Goal: Obtain resource: Download file/media

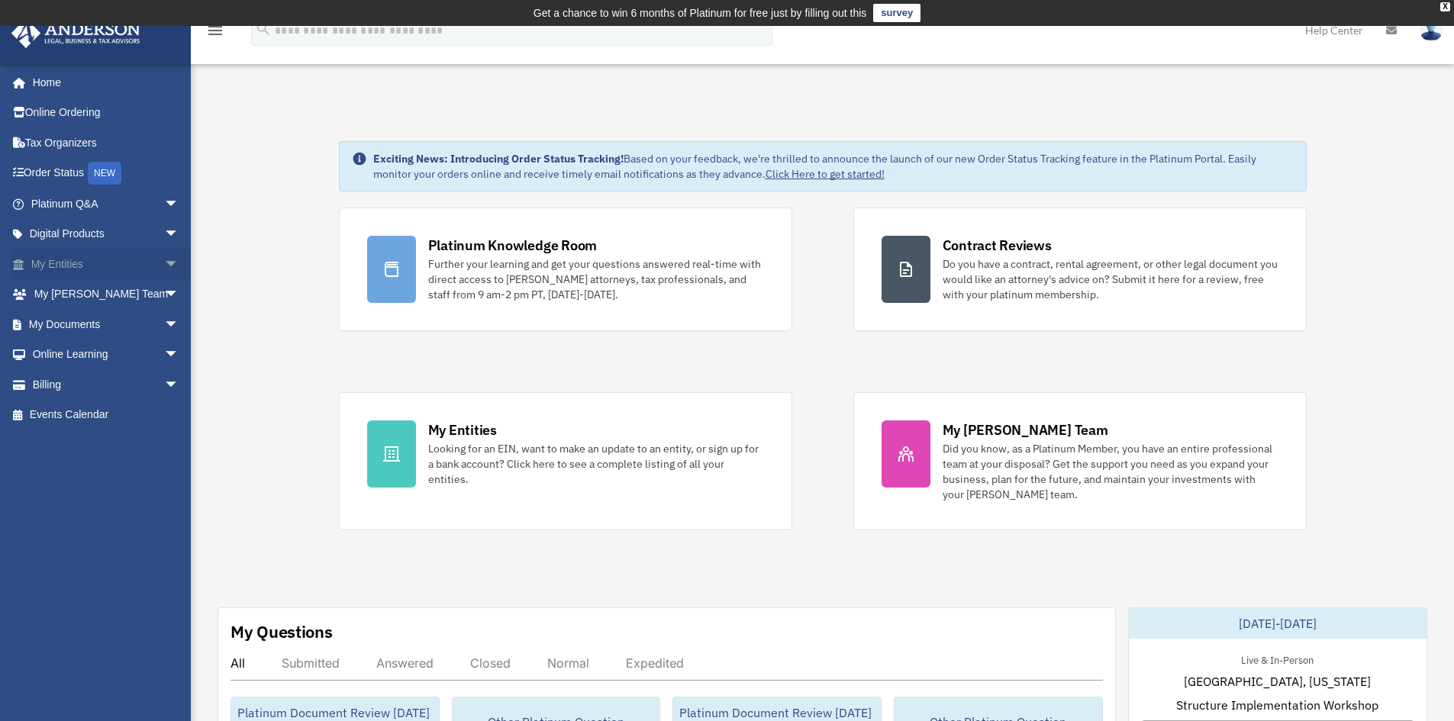
click at [164, 261] on span "arrow_drop_down" at bounding box center [179, 264] width 31 height 31
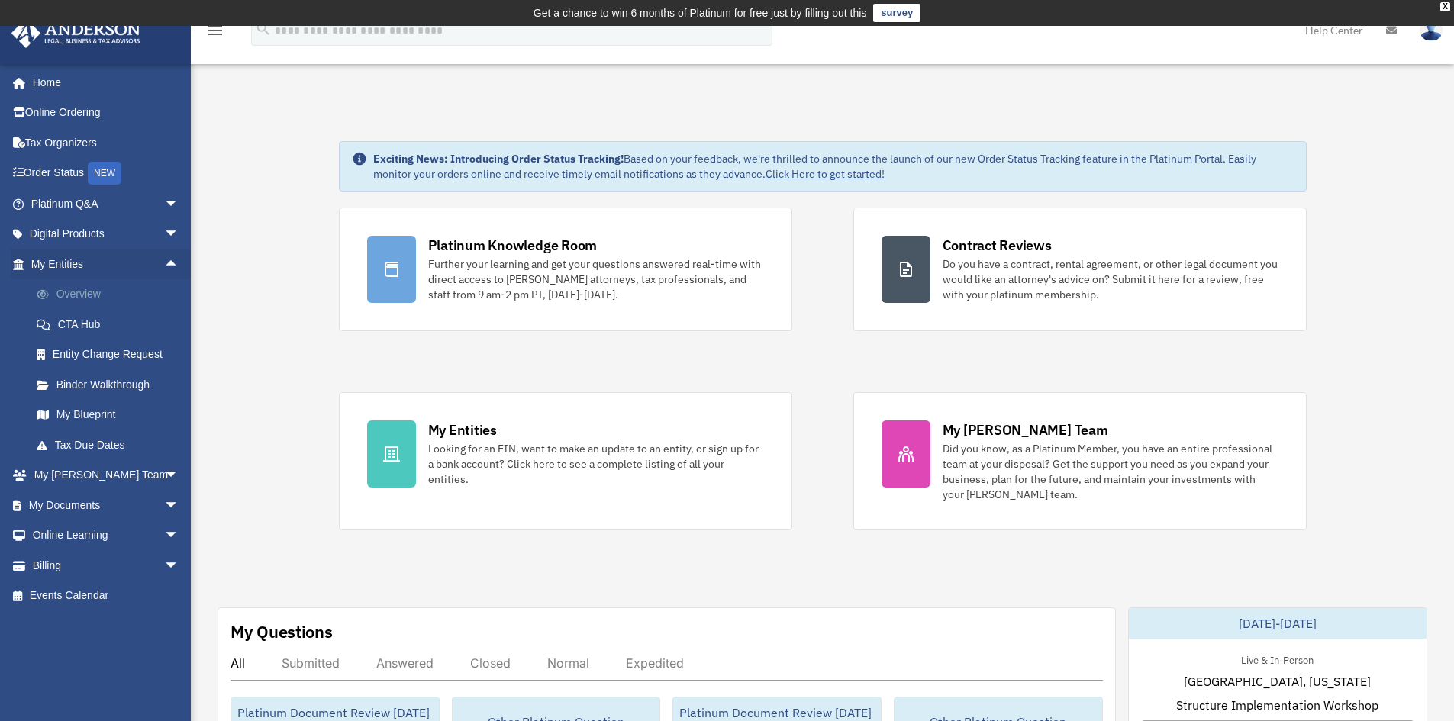
click at [85, 291] on link "Overview" at bounding box center [111, 294] width 181 height 31
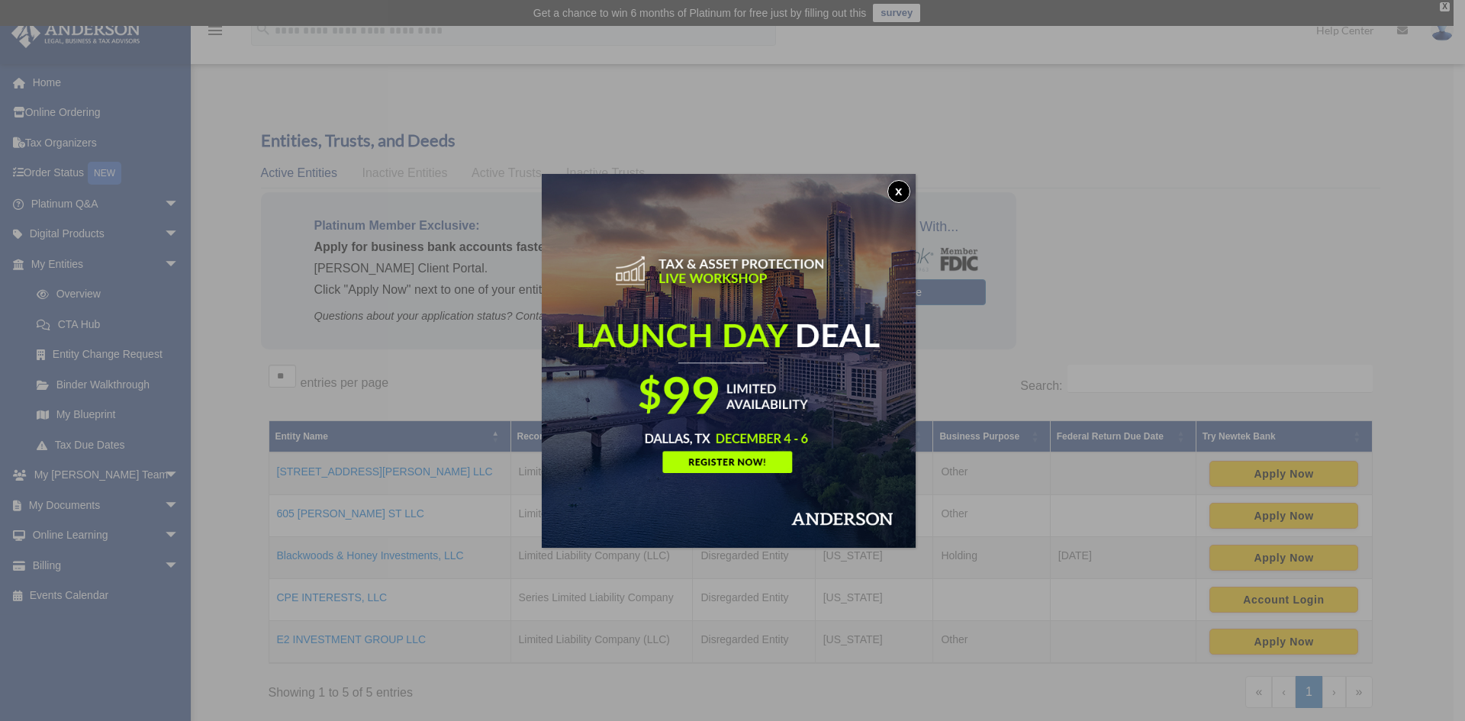
click at [906, 185] on button "x" at bounding box center [898, 191] width 23 height 23
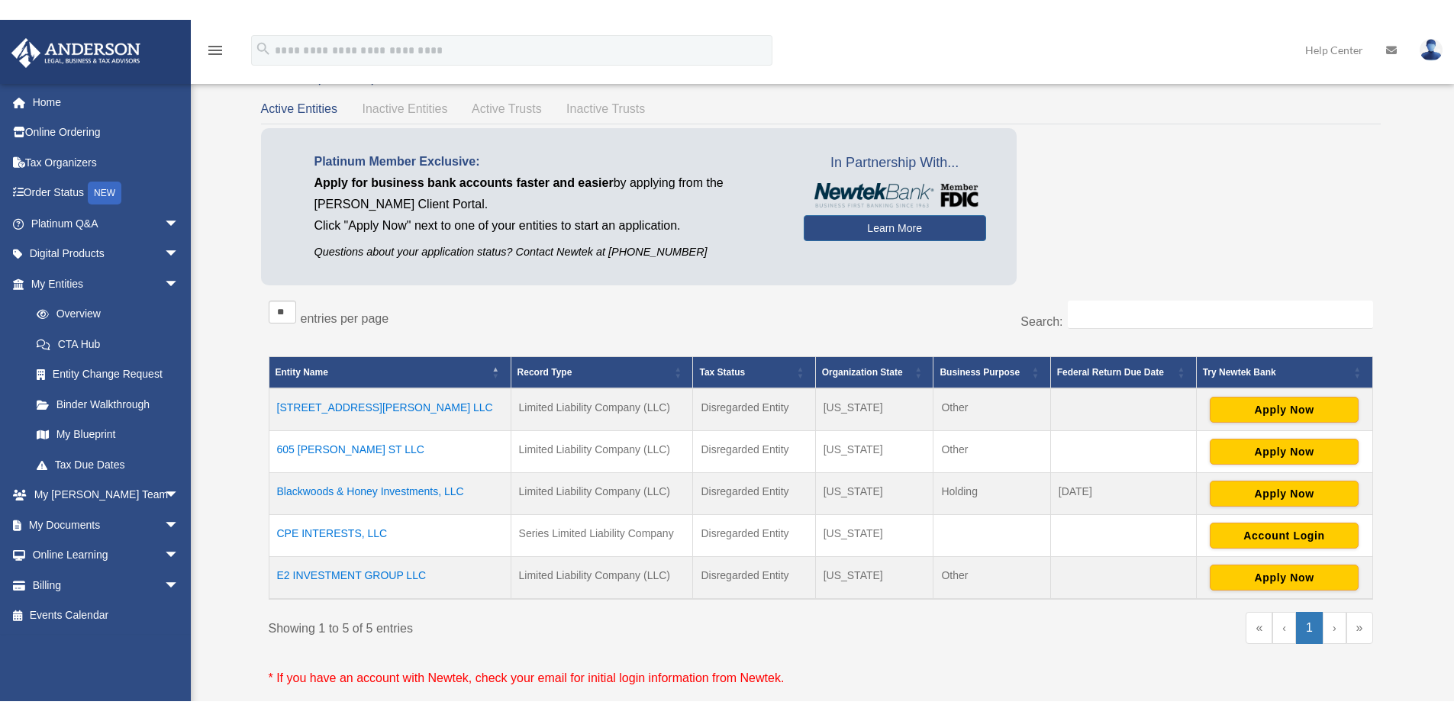
scroll to position [229, 0]
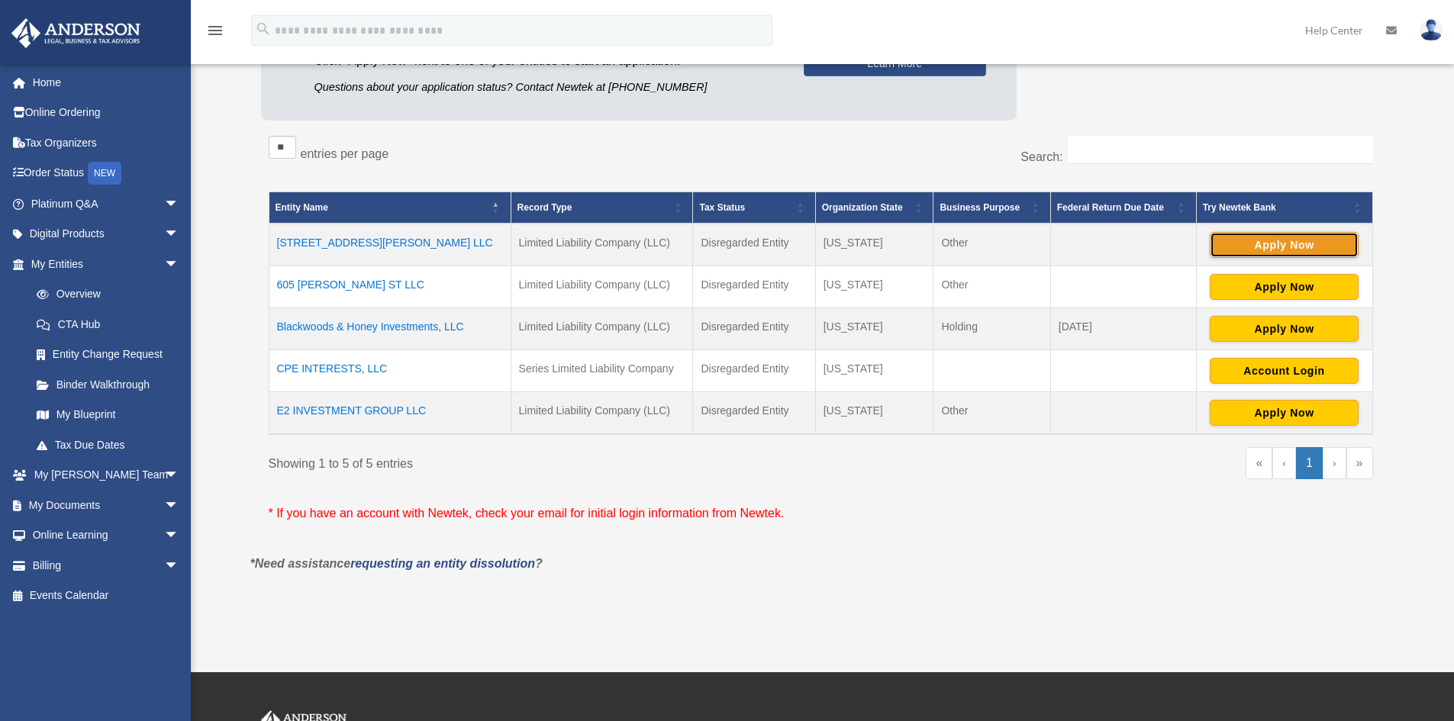
click at [1294, 241] on button "Apply Now" at bounding box center [1283, 245] width 149 height 26
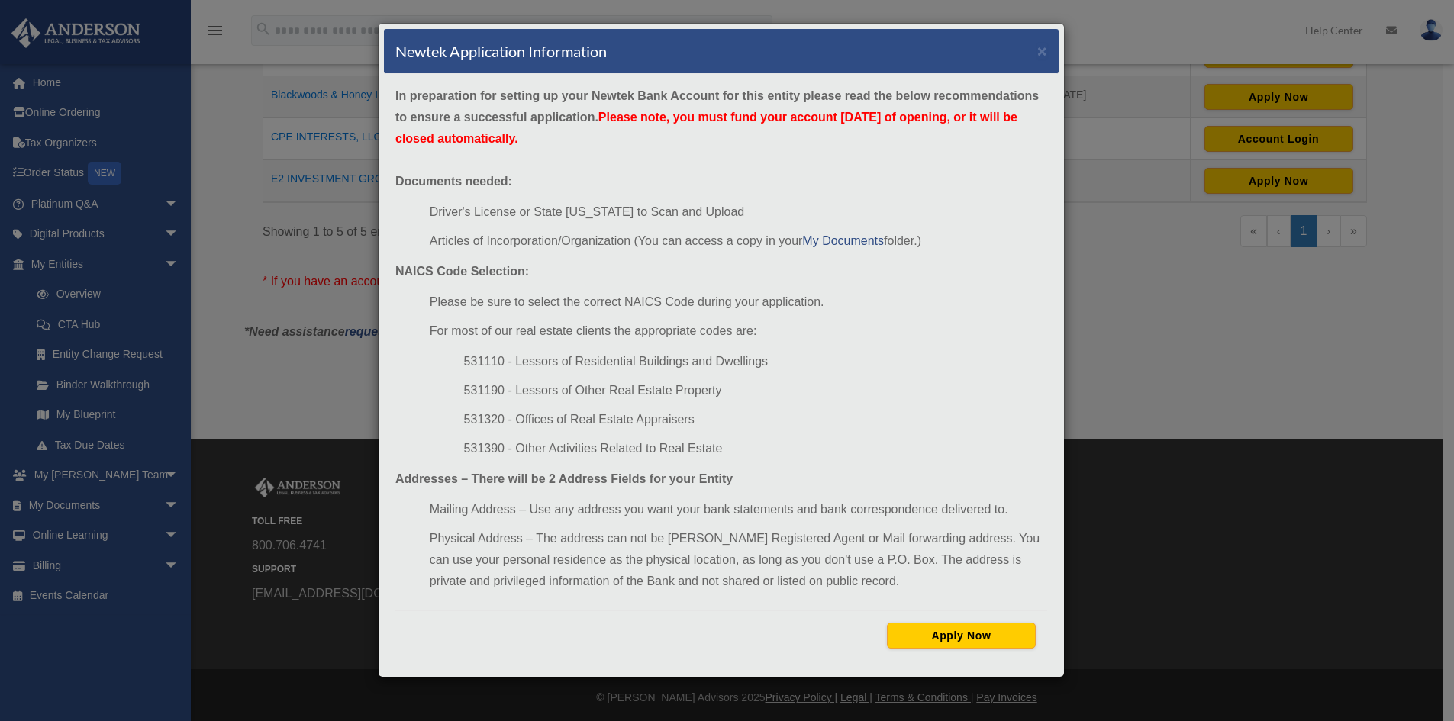
scroll to position [465, 0]
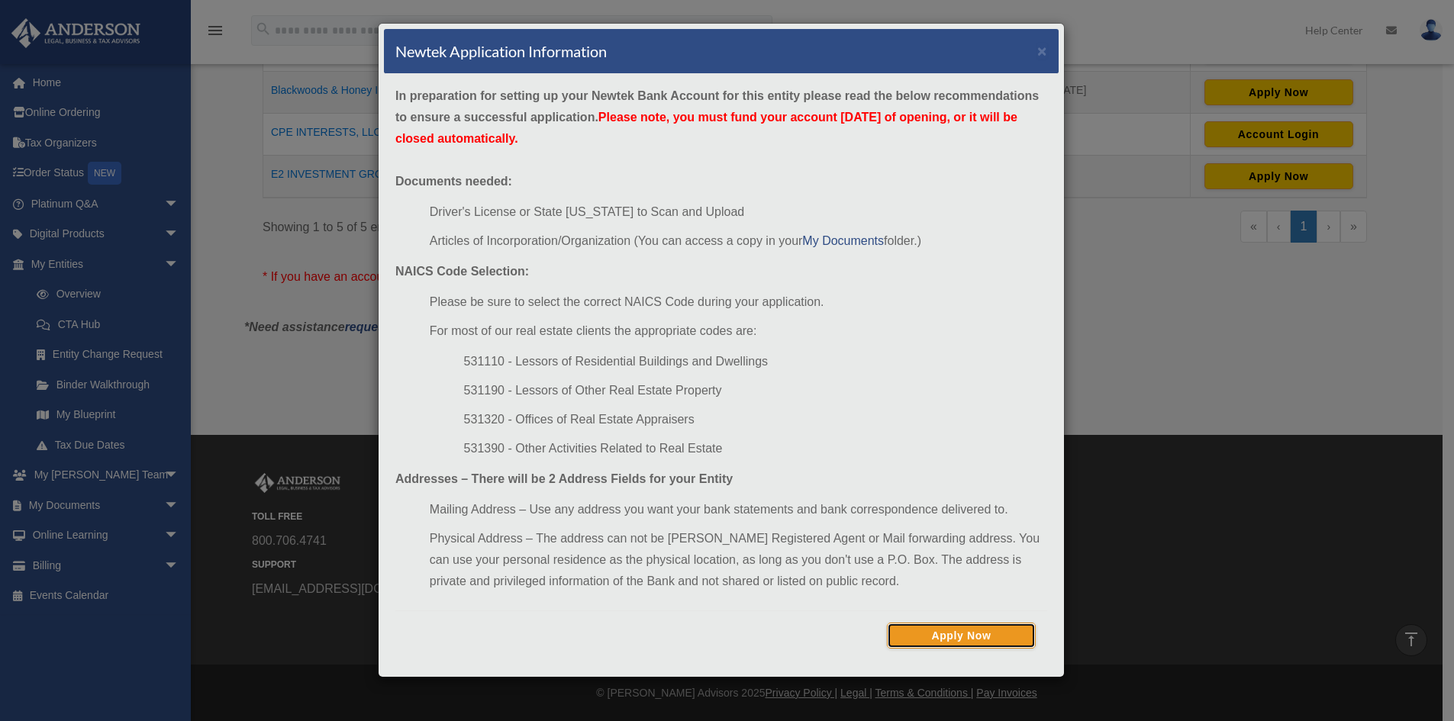
click at [963, 637] on button "Apply Now" at bounding box center [961, 636] width 149 height 26
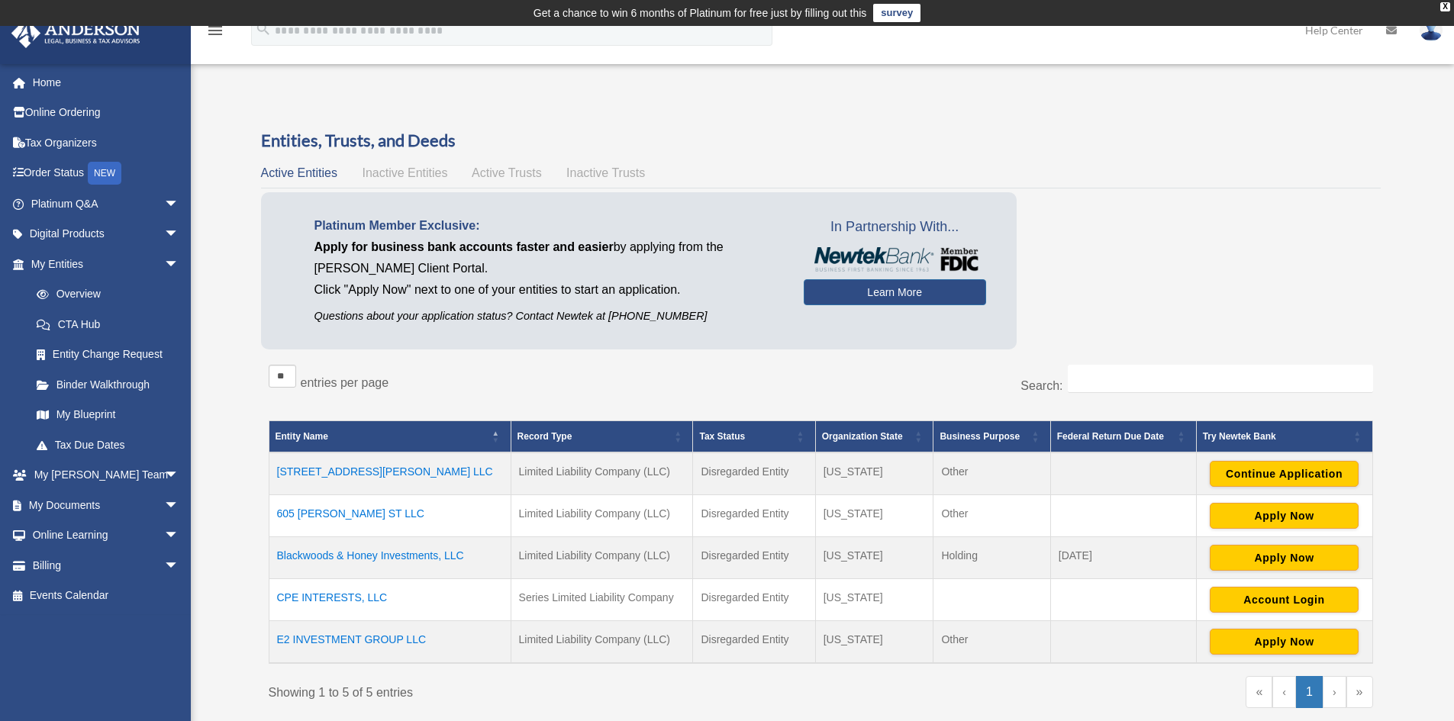
scroll to position [466, 0]
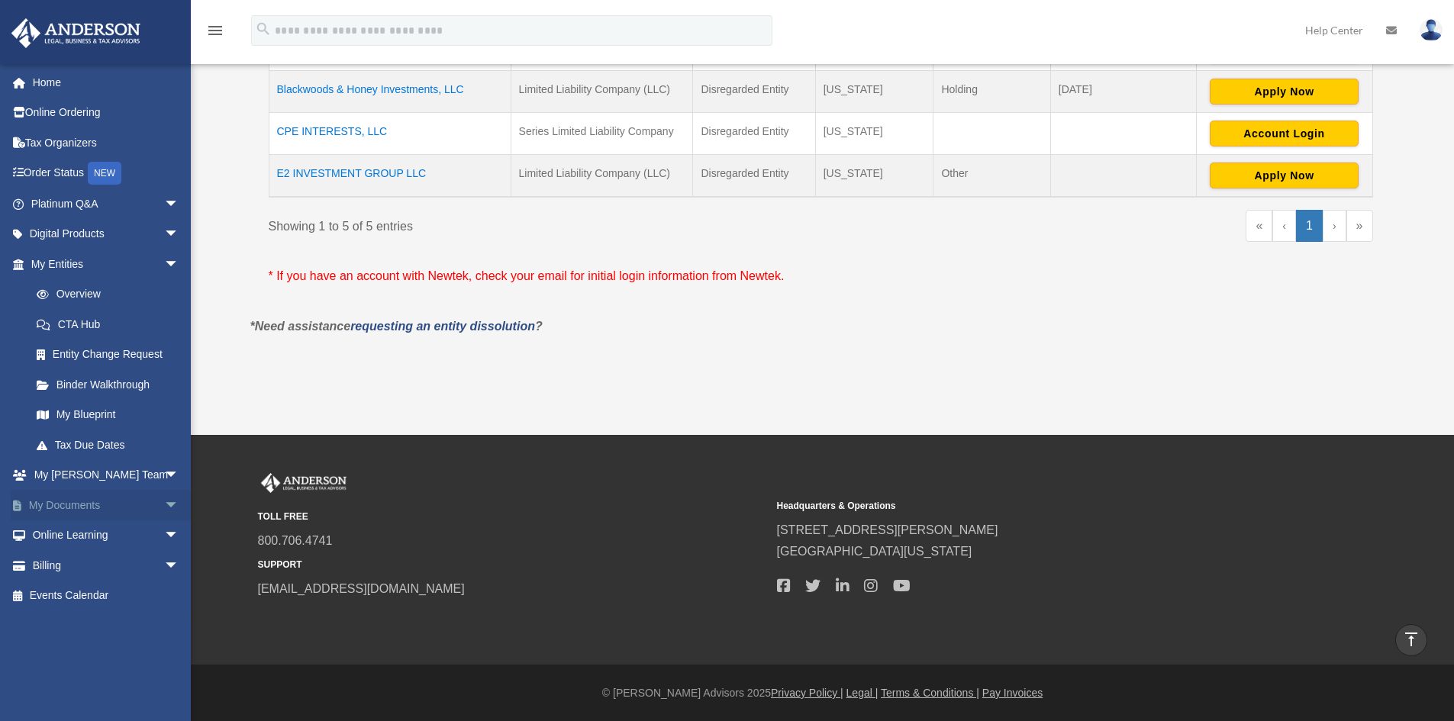
click at [164, 507] on span "arrow_drop_down" at bounding box center [179, 505] width 31 height 31
click at [70, 536] on link "Box" at bounding box center [111, 535] width 181 height 31
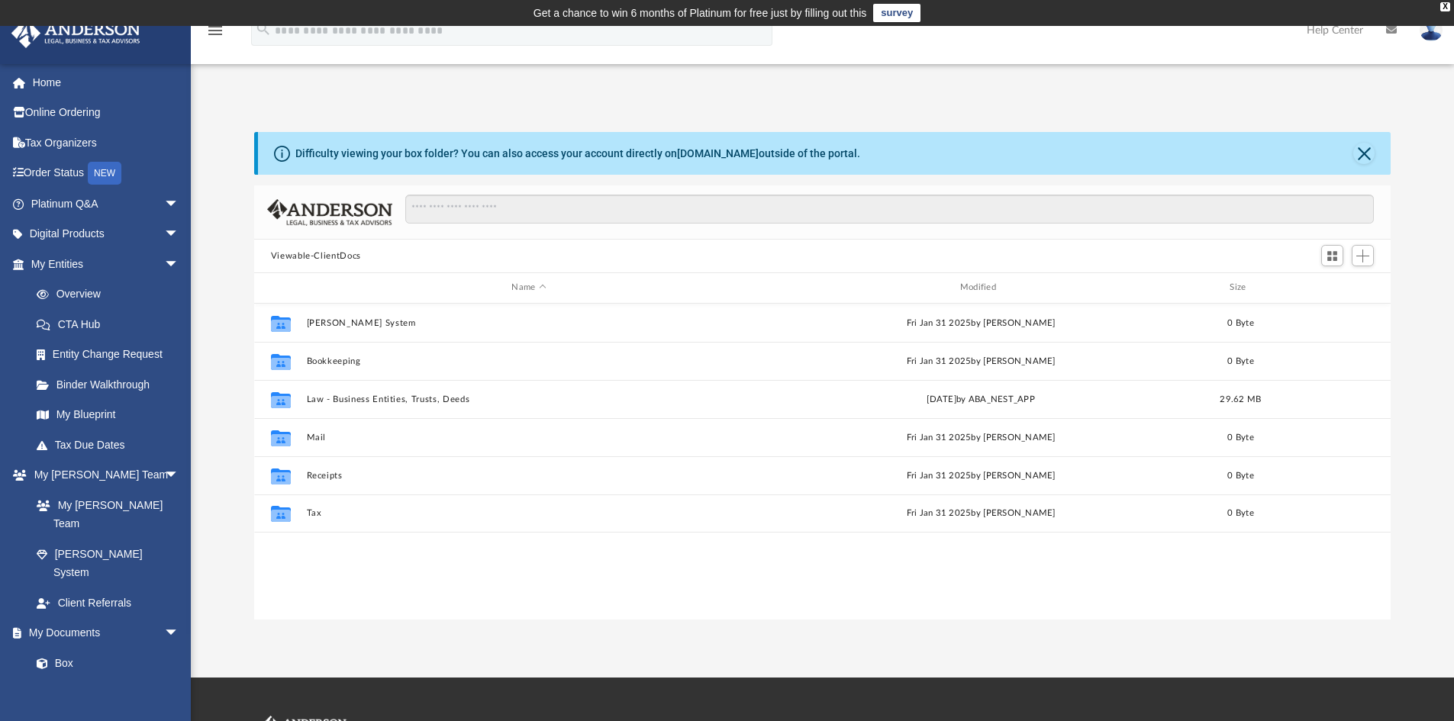
scroll to position [336, 1125]
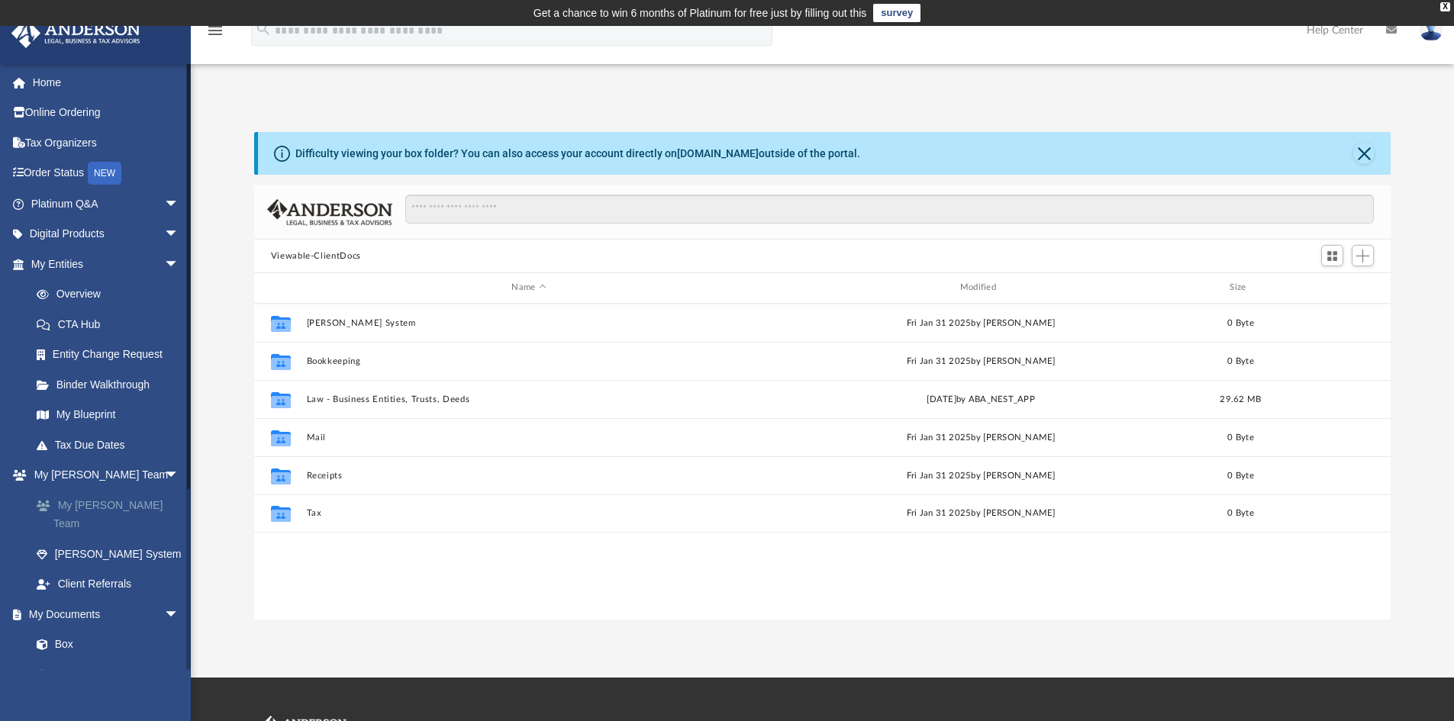
click at [79, 506] on link "My [PERSON_NAME] Team" at bounding box center [111, 514] width 181 height 49
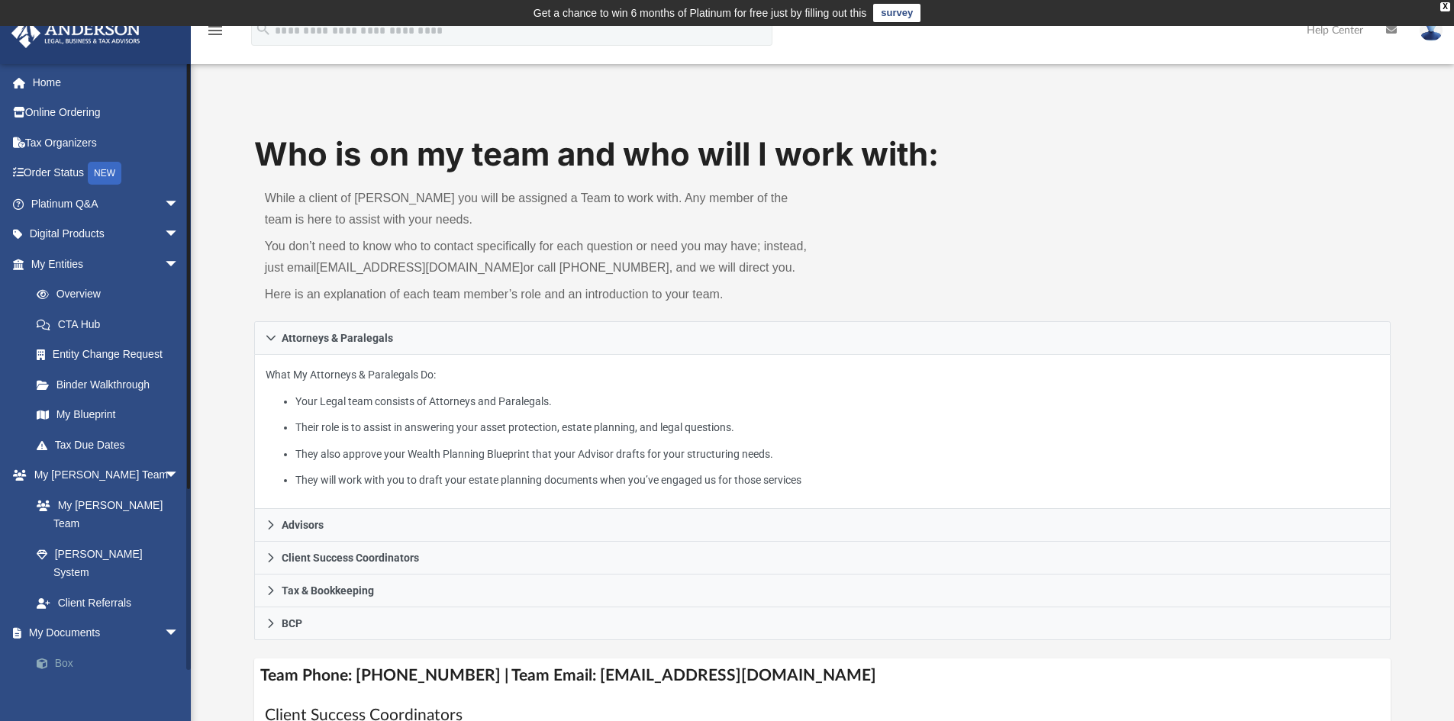
click at [79, 648] on link "Box" at bounding box center [111, 663] width 181 height 31
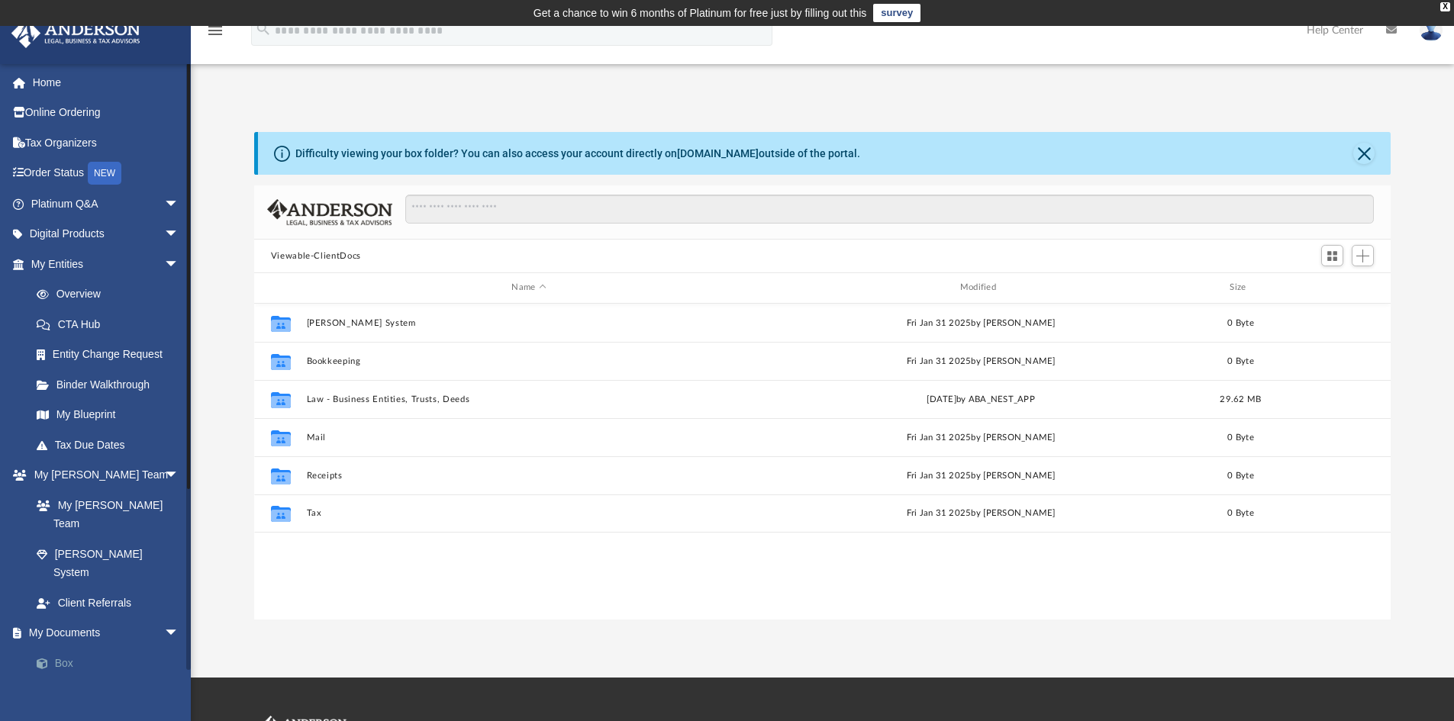
scroll to position [336, 1125]
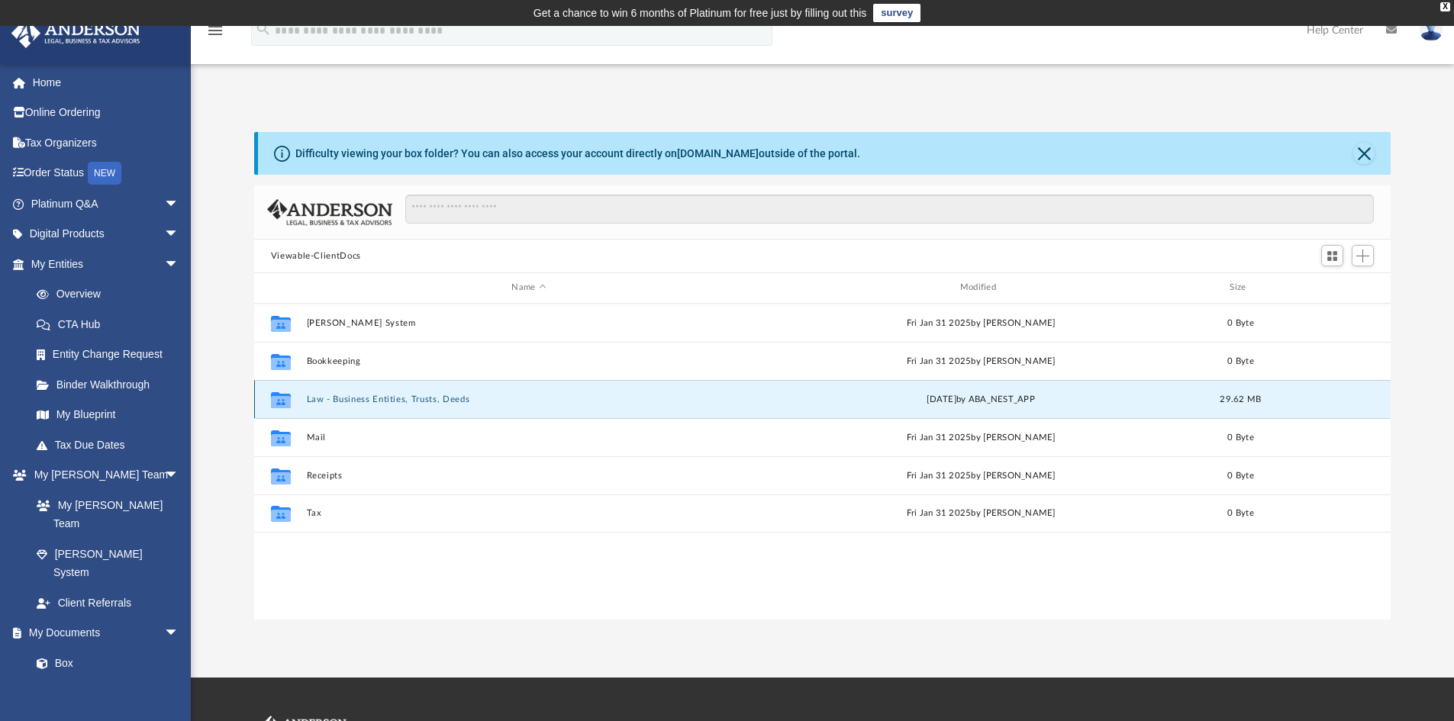
click at [324, 398] on button "Law - Business Entities, Trusts, Deeds" at bounding box center [528, 400] width 445 height 10
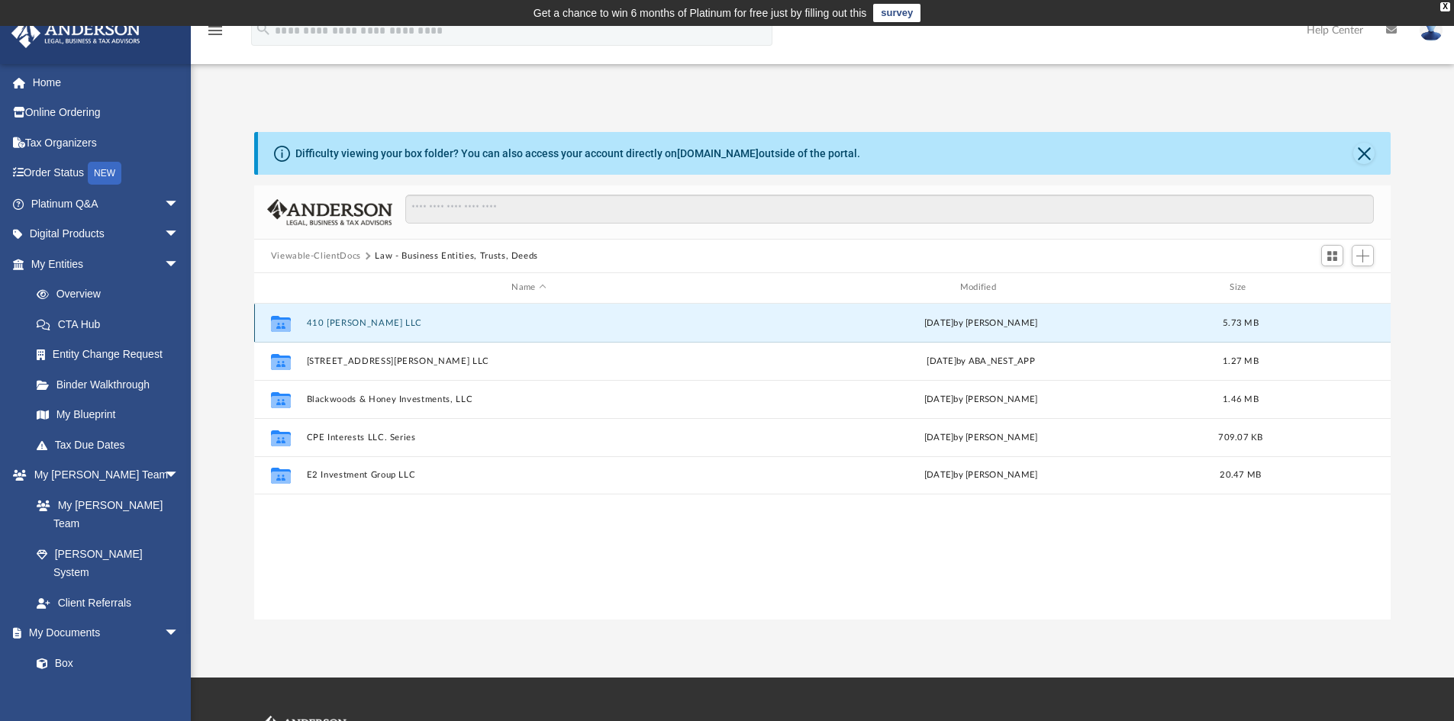
click at [338, 318] on button "410 Egan LLC" at bounding box center [528, 323] width 445 height 10
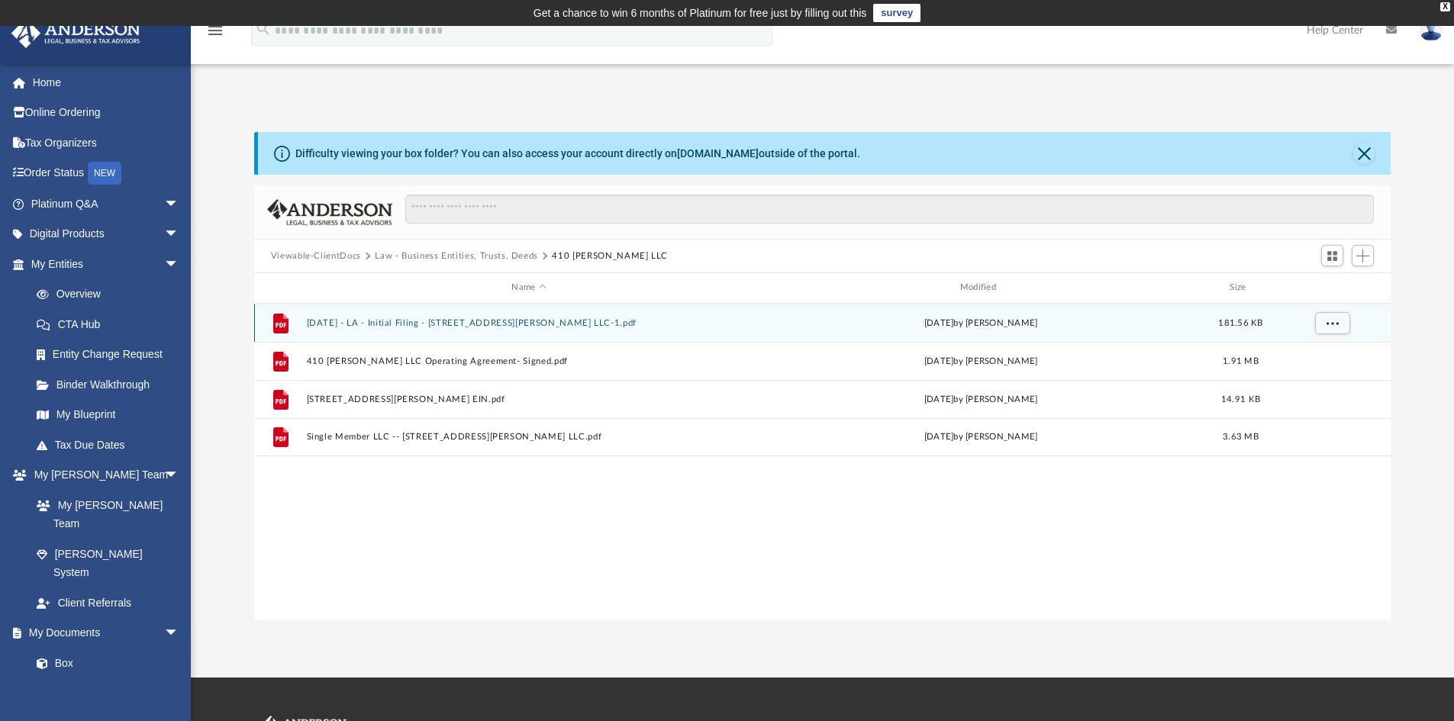
click at [415, 320] on button "2-11-21 - LA - Initial Filing - 410 Egan St LLC-1.pdf" at bounding box center [528, 323] width 445 height 10
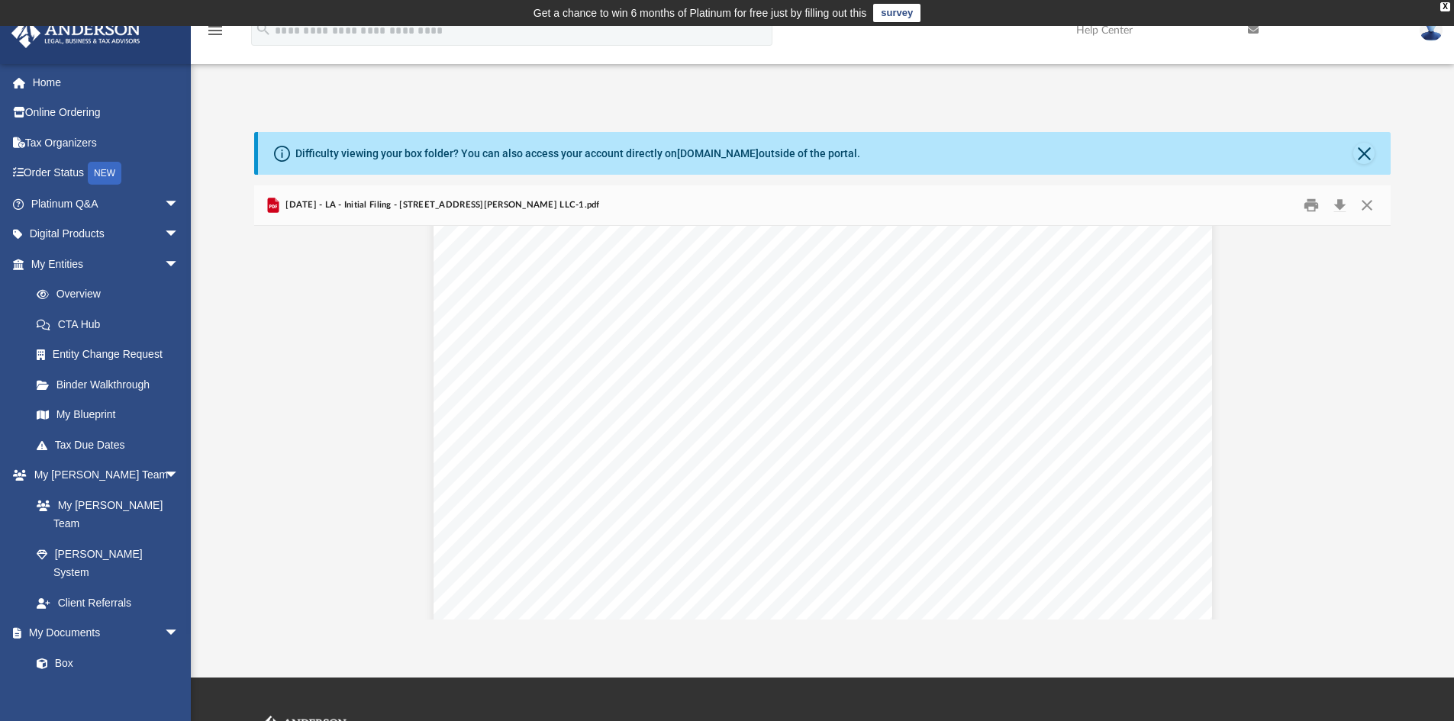
scroll to position [305, 0]
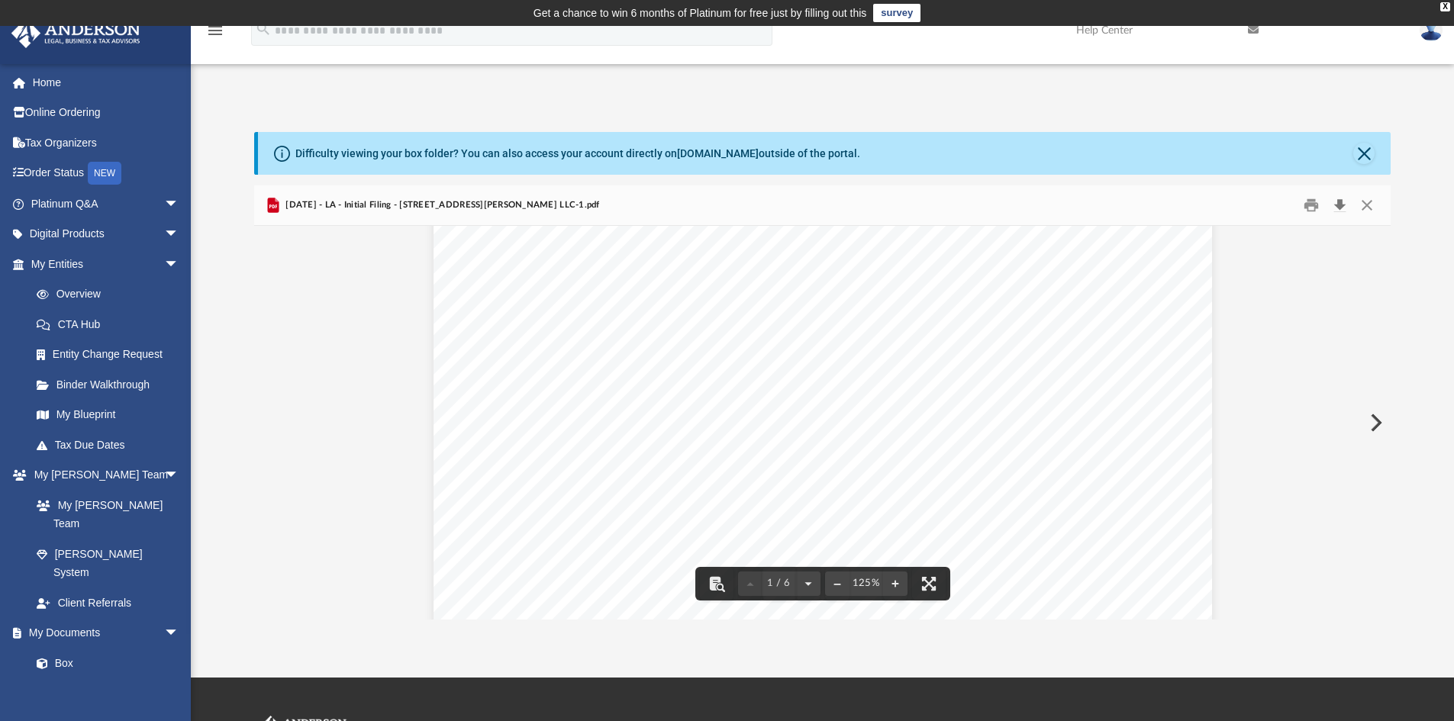
click at [1338, 204] on button "Download" at bounding box center [1338, 206] width 27 height 24
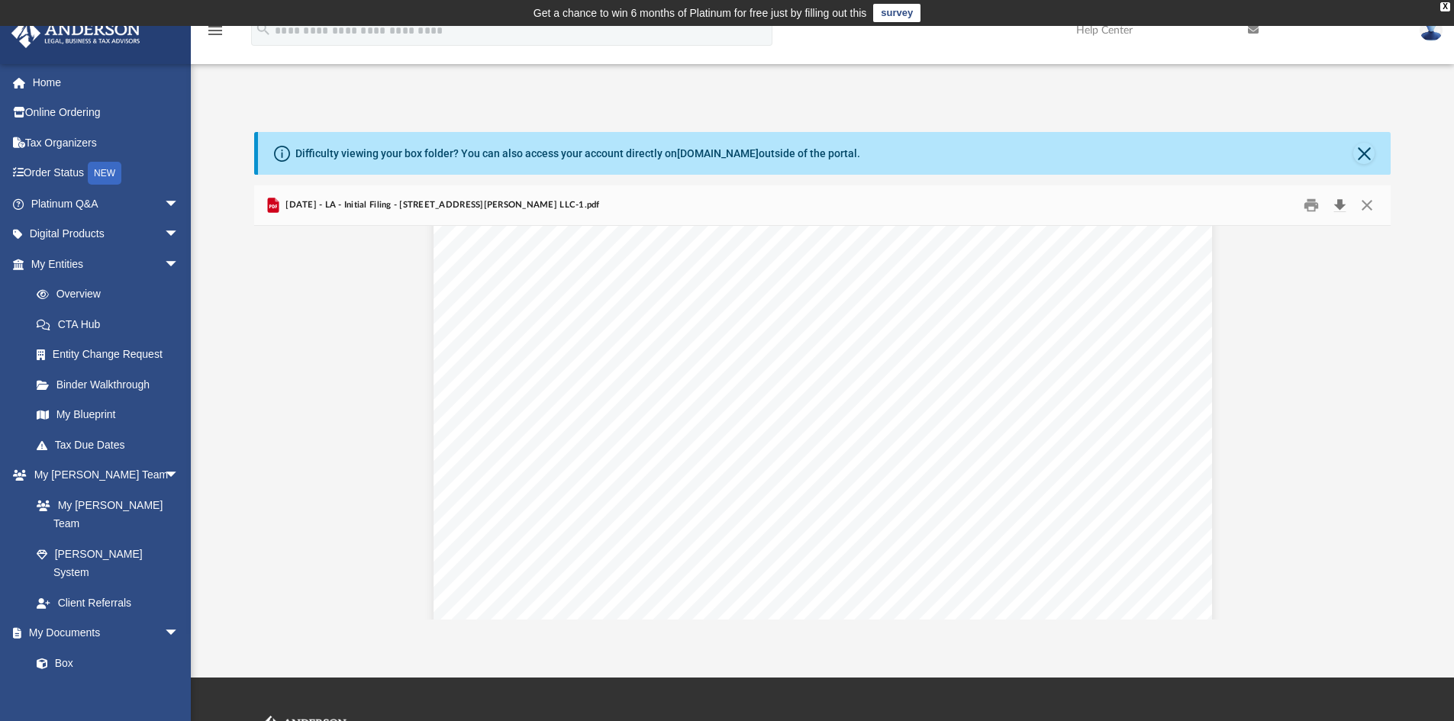
click at [1338, 207] on button "Download" at bounding box center [1338, 206] width 27 height 24
click at [86, 288] on link "Overview" at bounding box center [111, 294] width 181 height 31
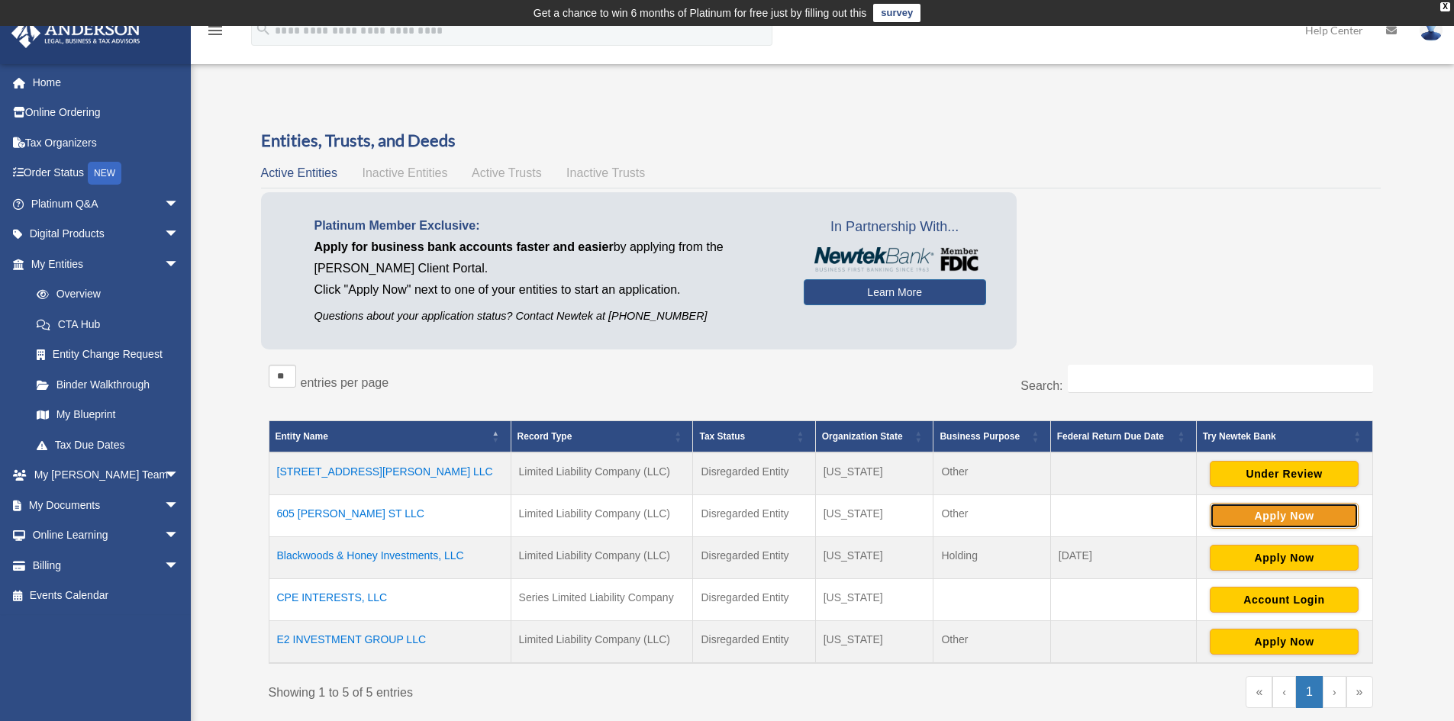
click at [1267, 513] on button "Apply Now" at bounding box center [1283, 516] width 149 height 26
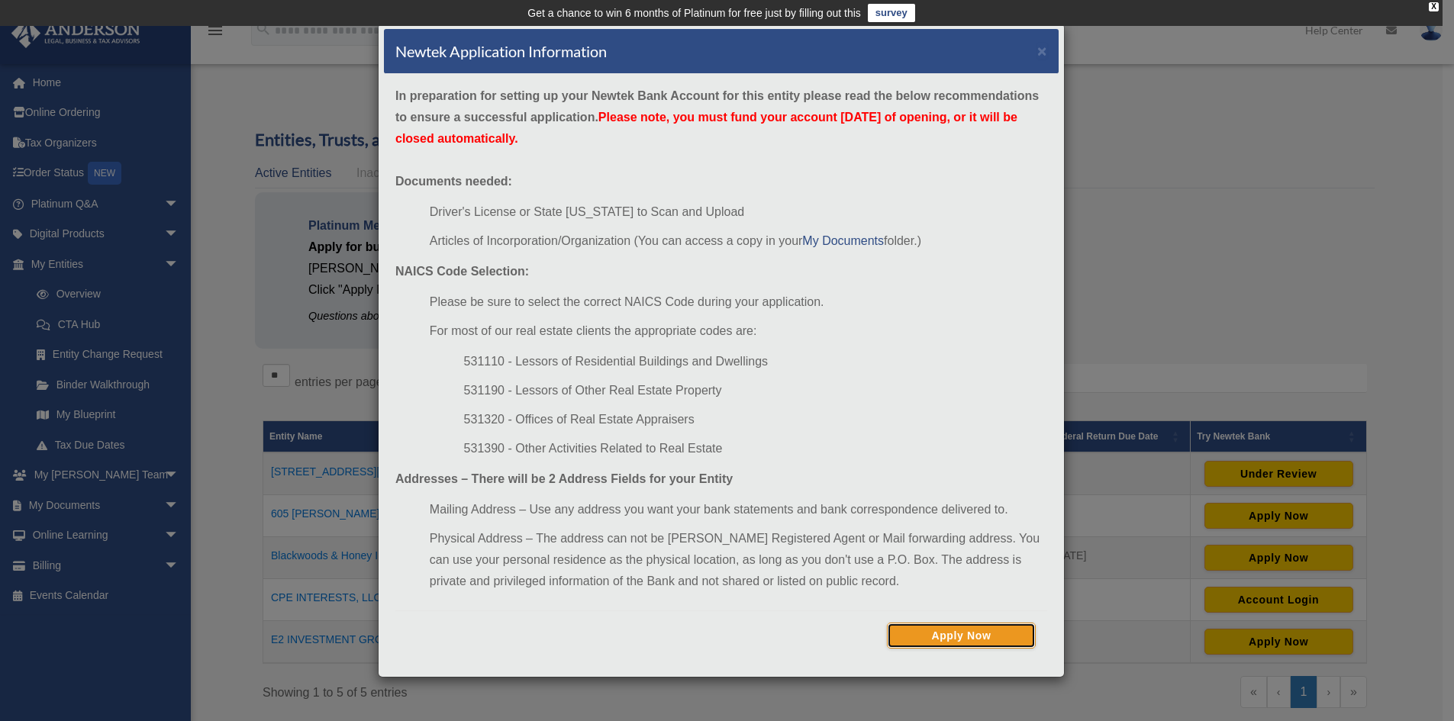
click at [971, 632] on button "Apply Now" at bounding box center [961, 636] width 149 height 26
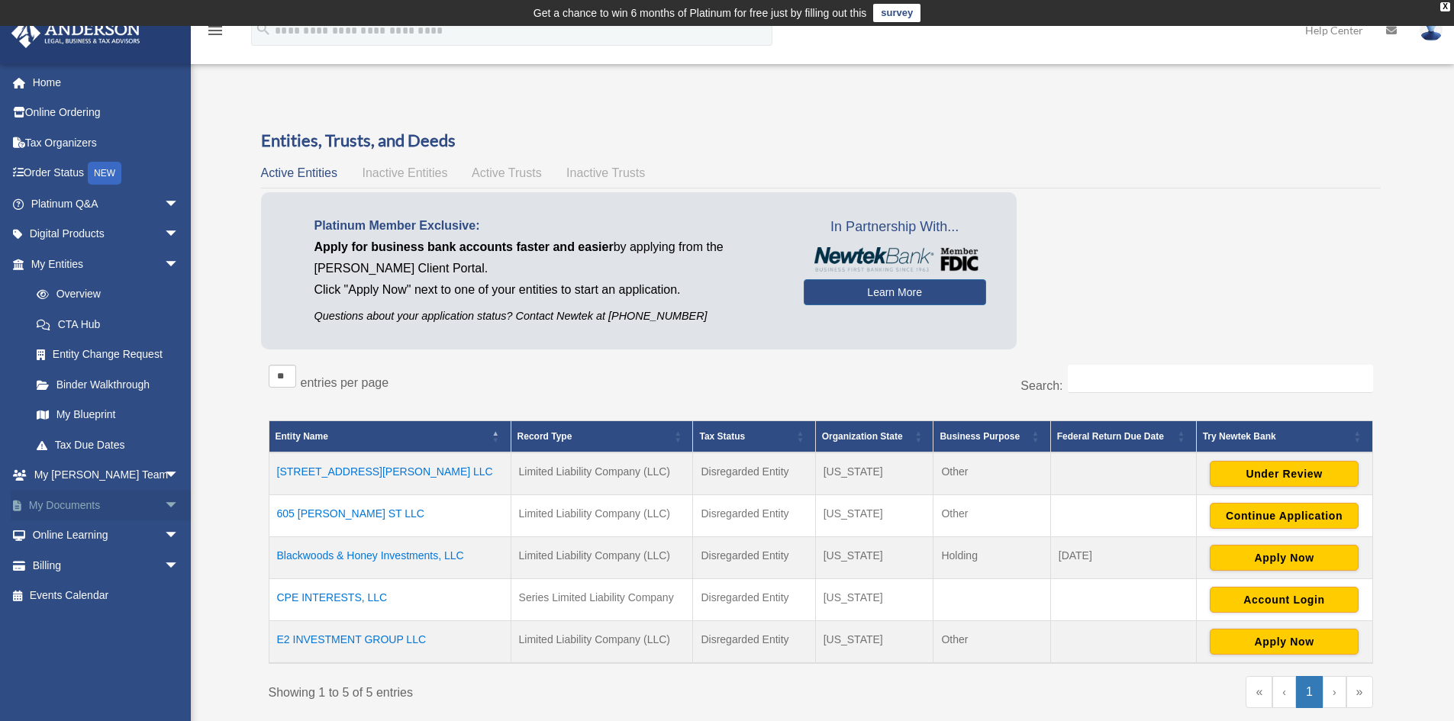
click at [164, 507] on span "arrow_drop_down" at bounding box center [179, 505] width 31 height 31
click at [61, 537] on link "Box" at bounding box center [111, 535] width 181 height 31
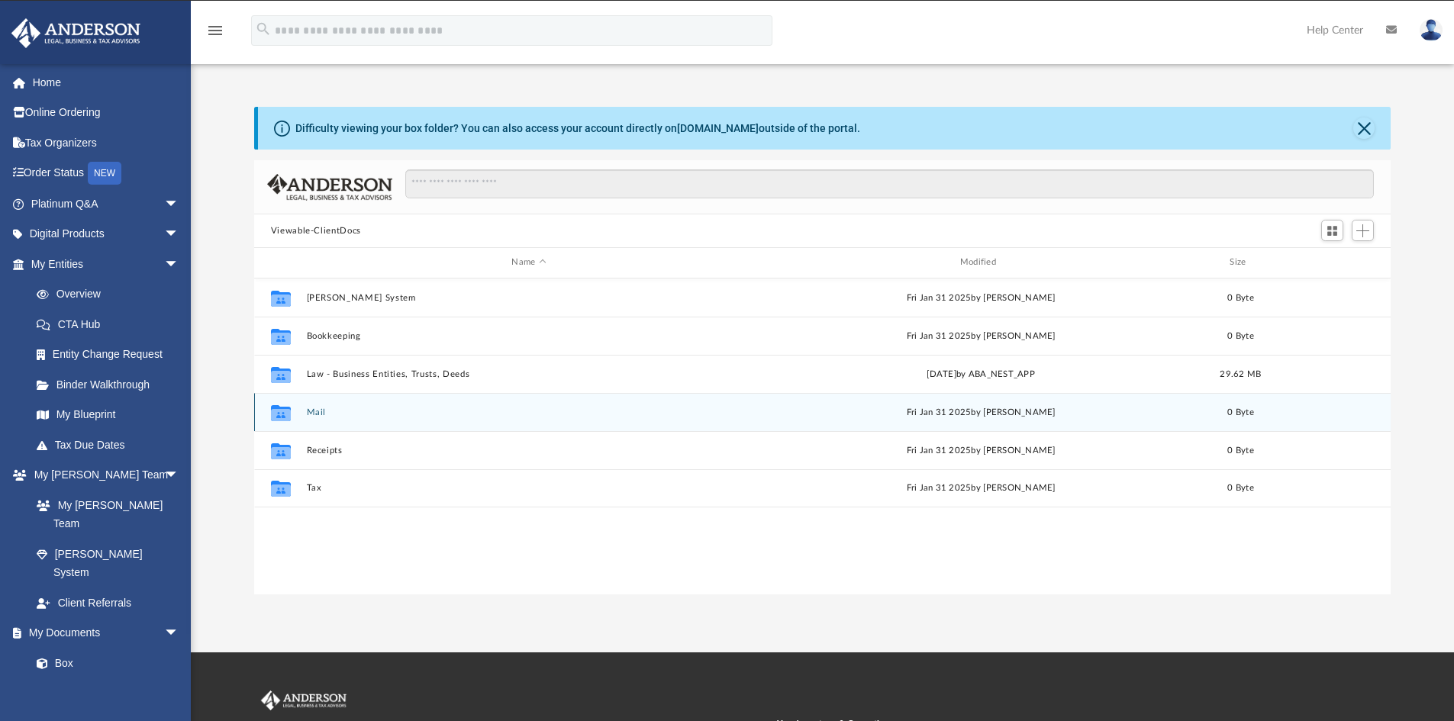
scroll to position [336, 1125]
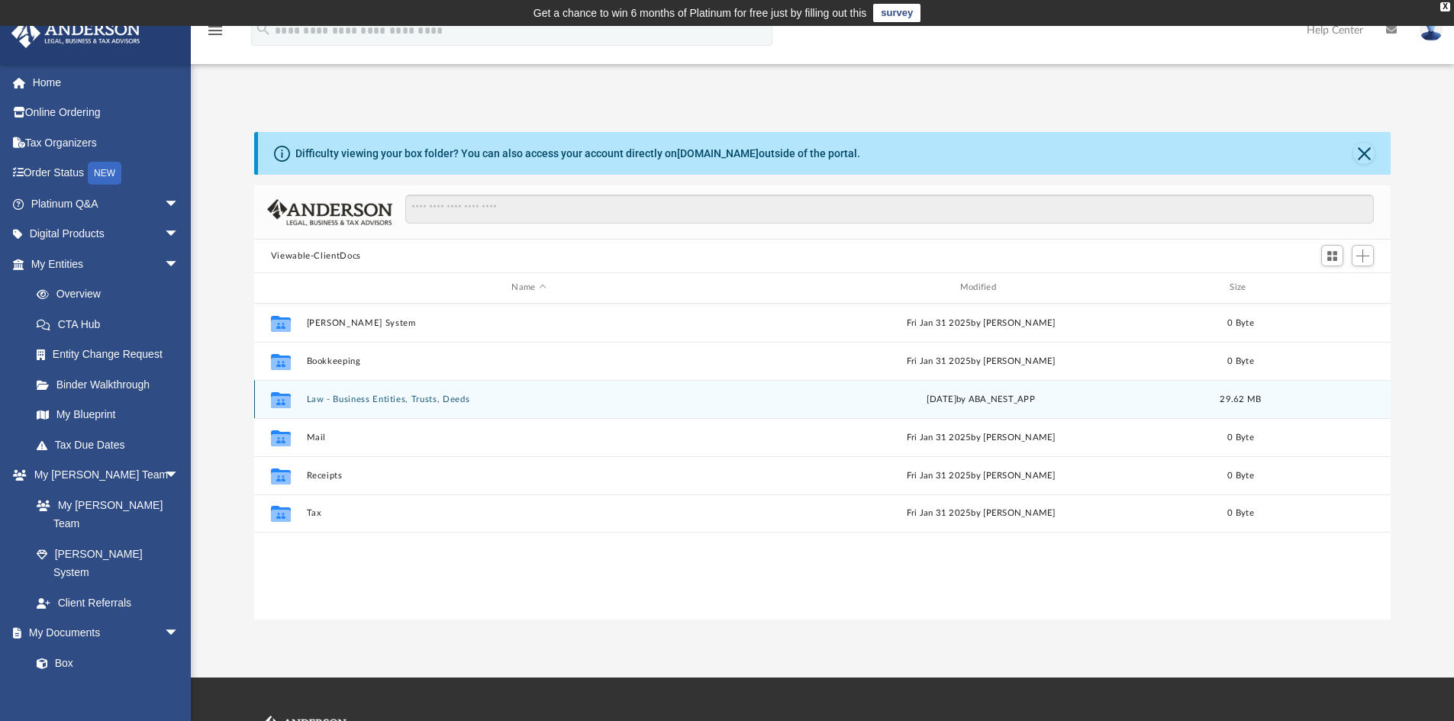
click at [377, 396] on button "Law - Business Entities, Trusts, Deeds" at bounding box center [528, 400] width 445 height 10
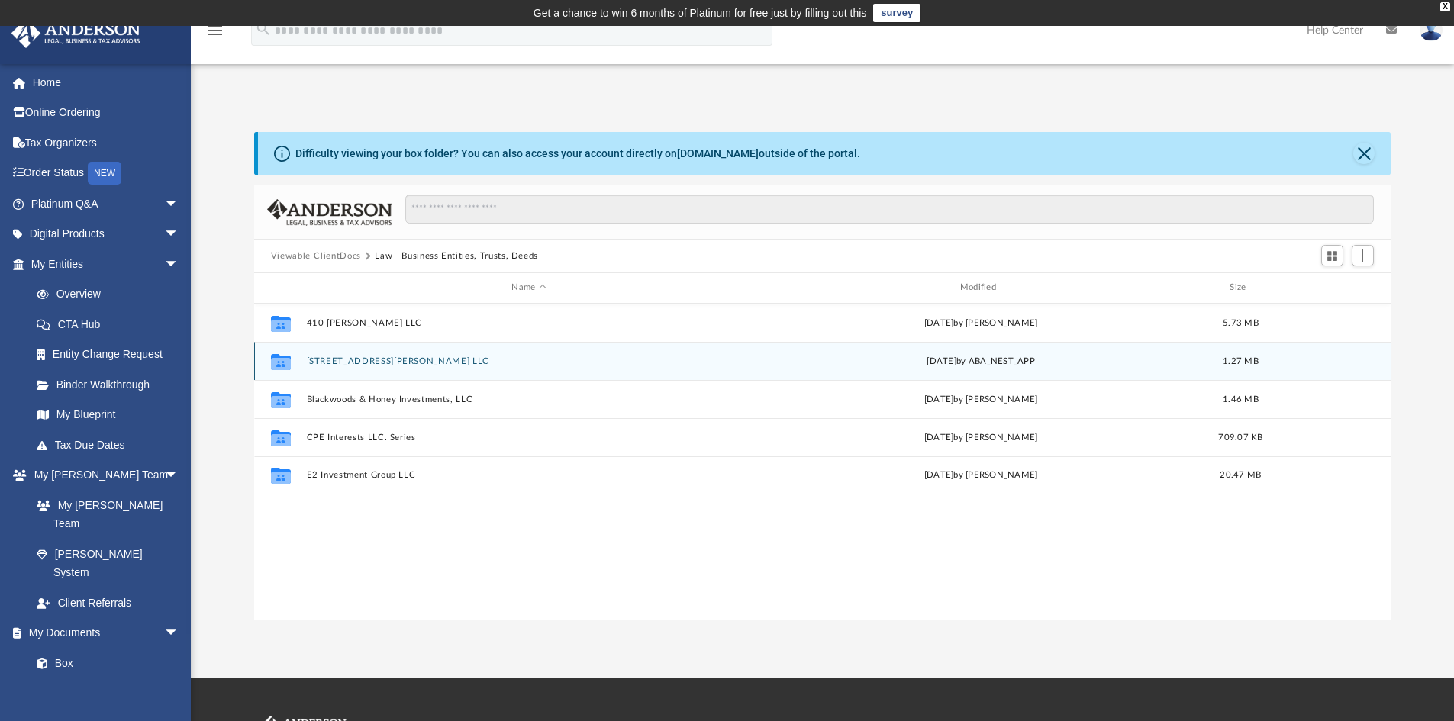
click at [361, 358] on button "605 Merrick St LLC" at bounding box center [528, 361] width 445 height 10
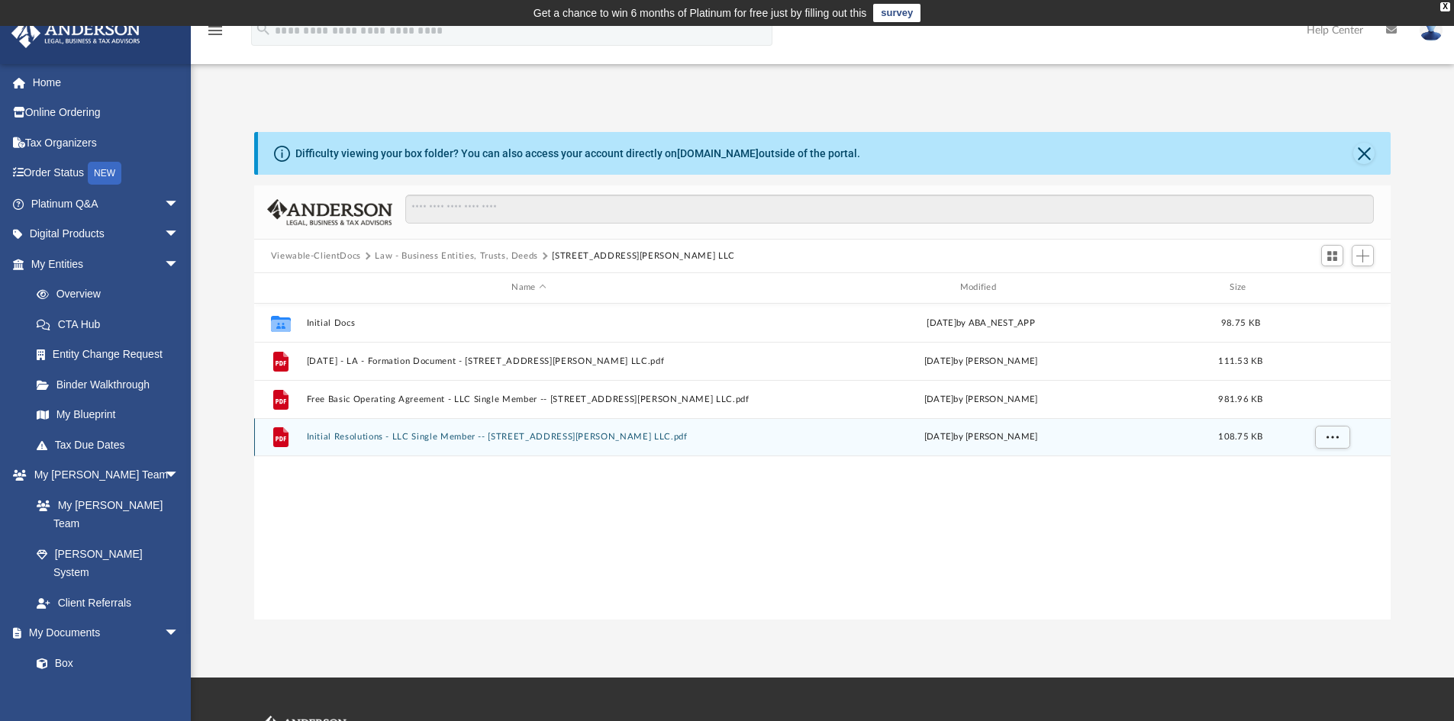
click at [498, 437] on button "Initial Resolutions - LLC Single Member -- 605 Merrick St LLC.pdf" at bounding box center [528, 437] width 445 height 10
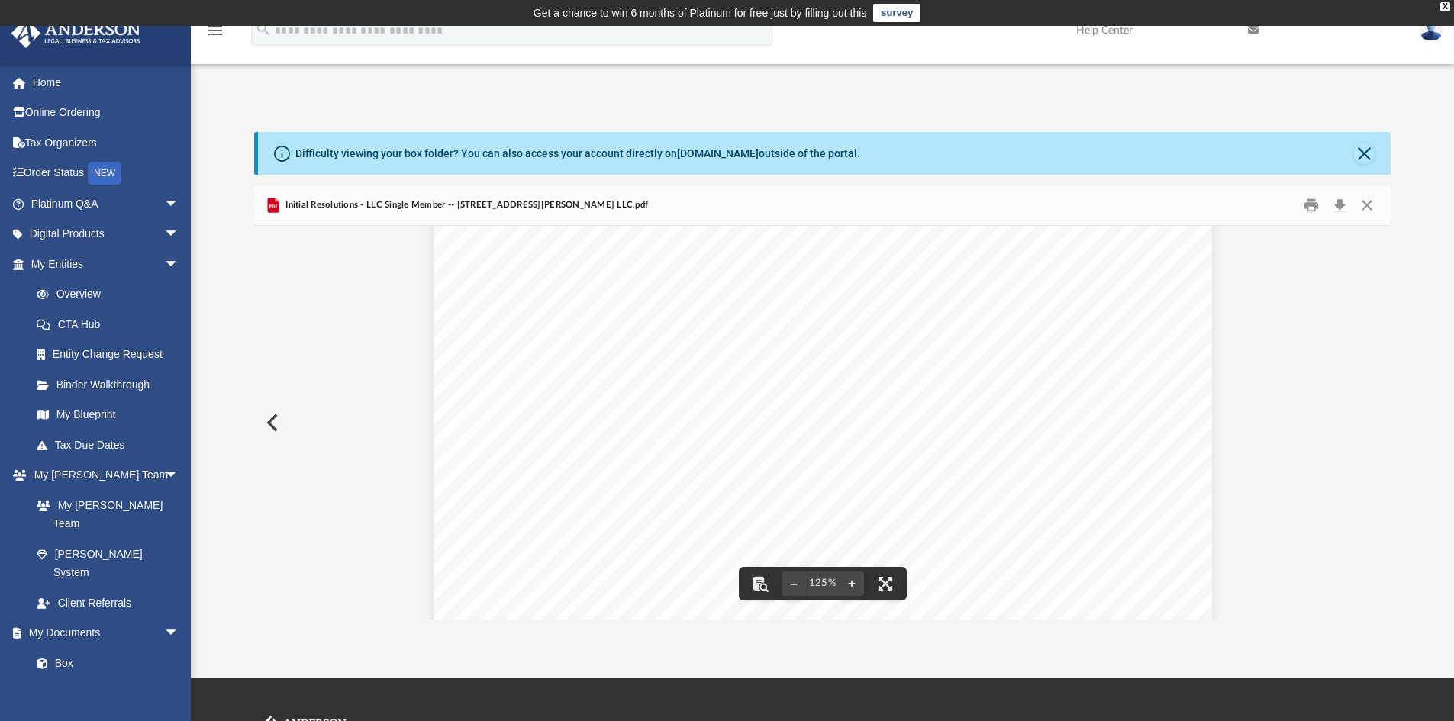
scroll to position [0, 0]
click at [1361, 205] on button "Close" at bounding box center [1366, 206] width 27 height 24
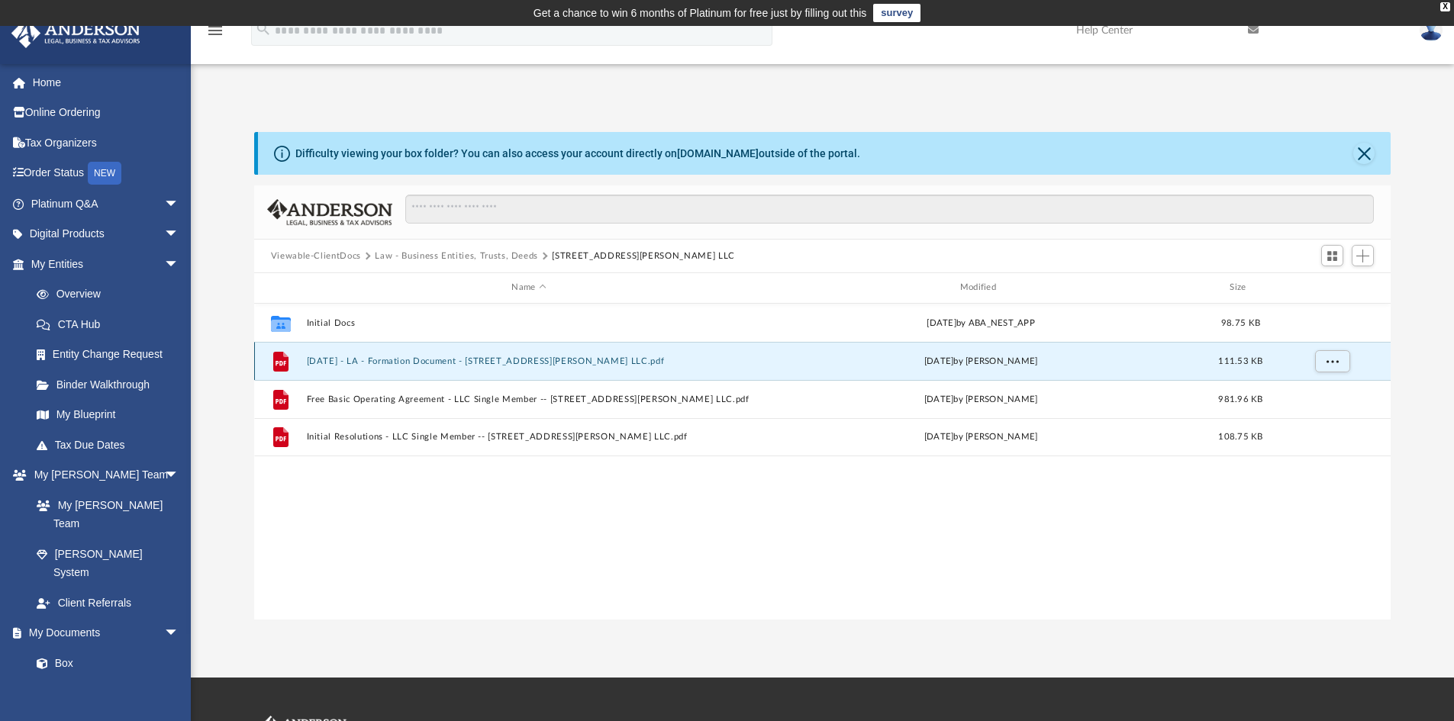
click at [423, 362] on button "7-3-25 - LA - Formation Document - 605 Merrick St LLC.pdf" at bounding box center [528, 361] width 445 height 10
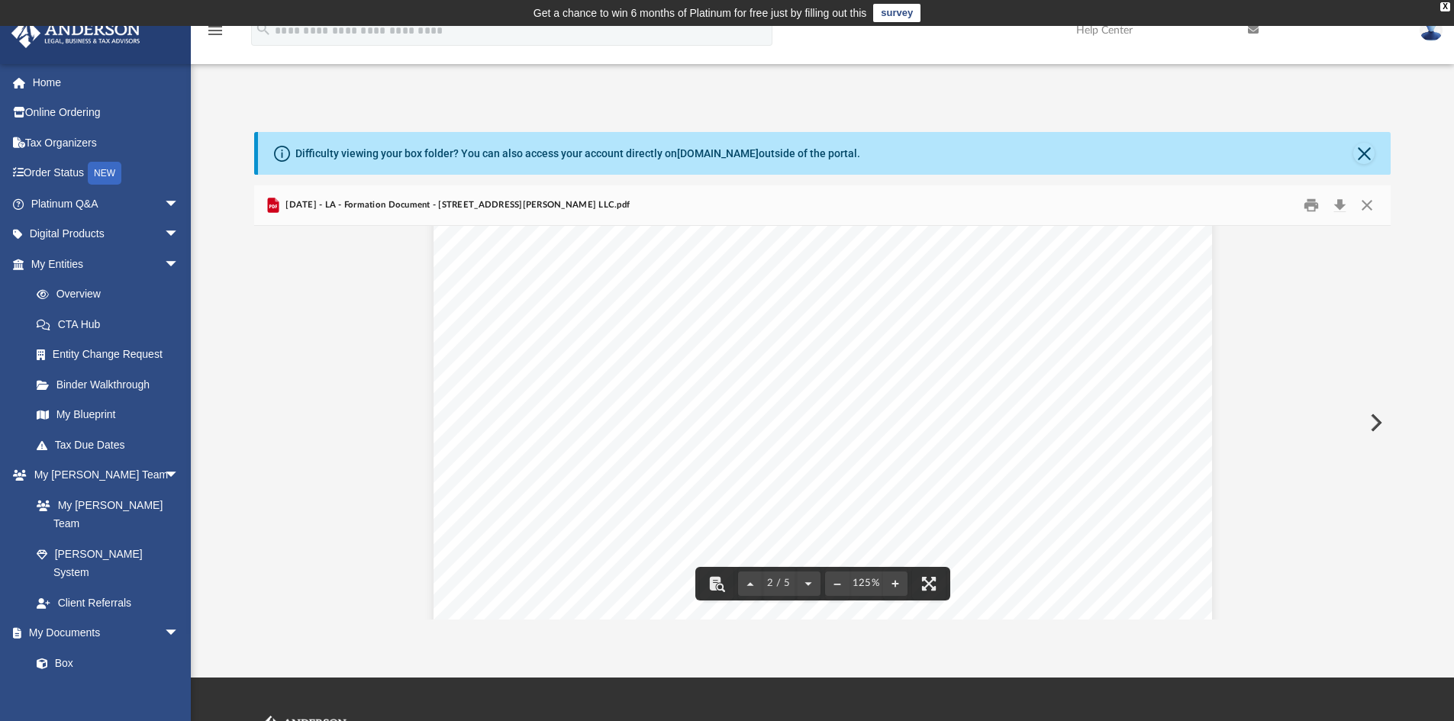
scroll to position [1450, 0]
click at [1375, 210] on button "Close" at bounding box center [1366, 206] width 27 height 24
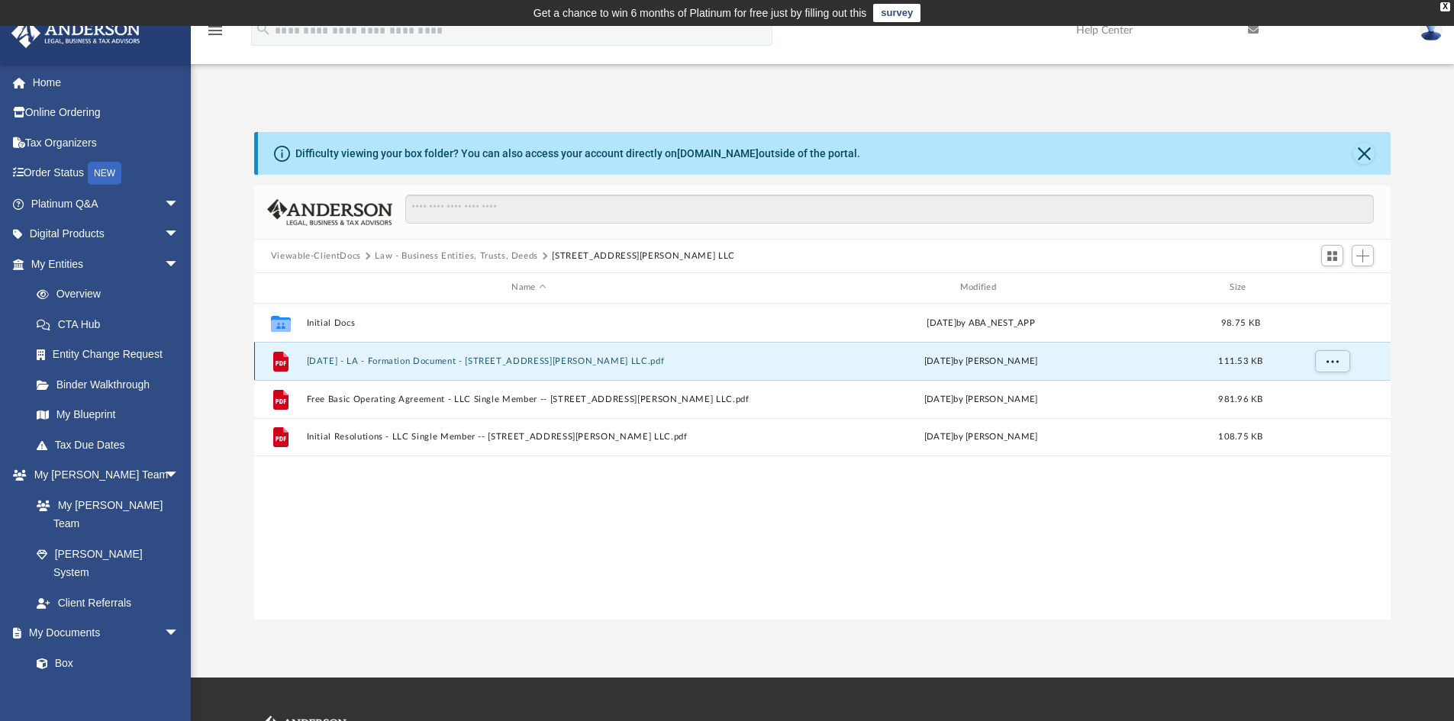
click at [433, 362] on button "7-3-25 - LA - Formation Document - 605 Merrick St LLC.pdf" at bounding box center [528, 361] width 445 height 10
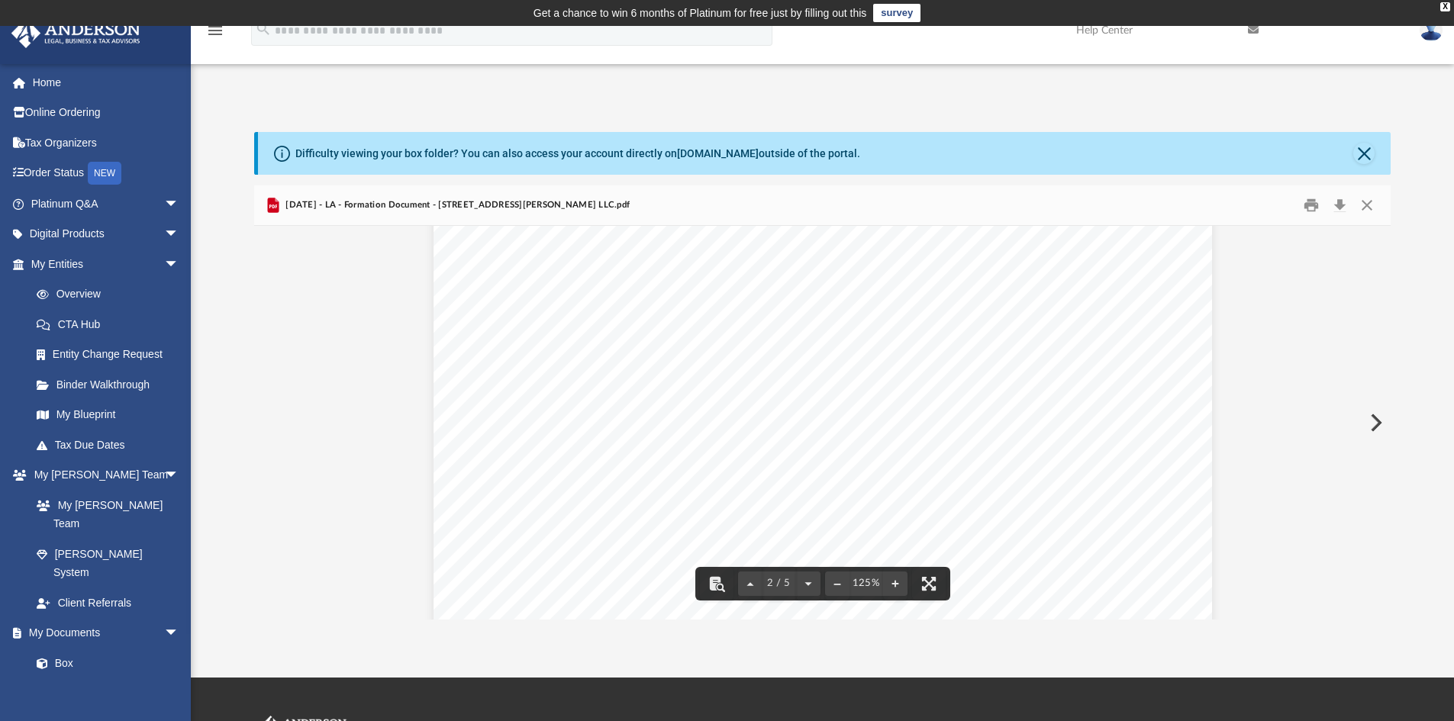
scroll to position [2098, 0]
click at [1340, 205] on button "Download" at bounding box center [1338, 206] width 27 height 24
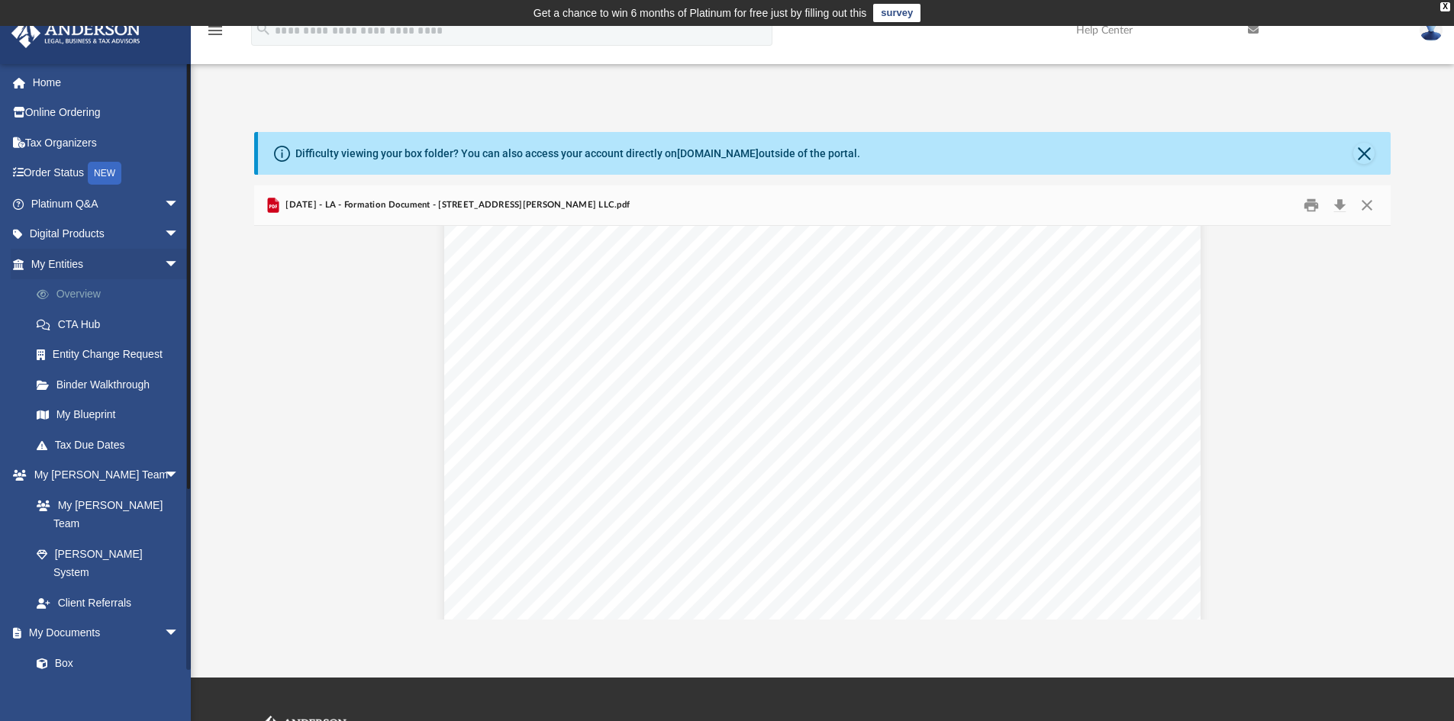
click at [92, 293] on link "Overview" at bounding box center [111, 294] width 181 height 31
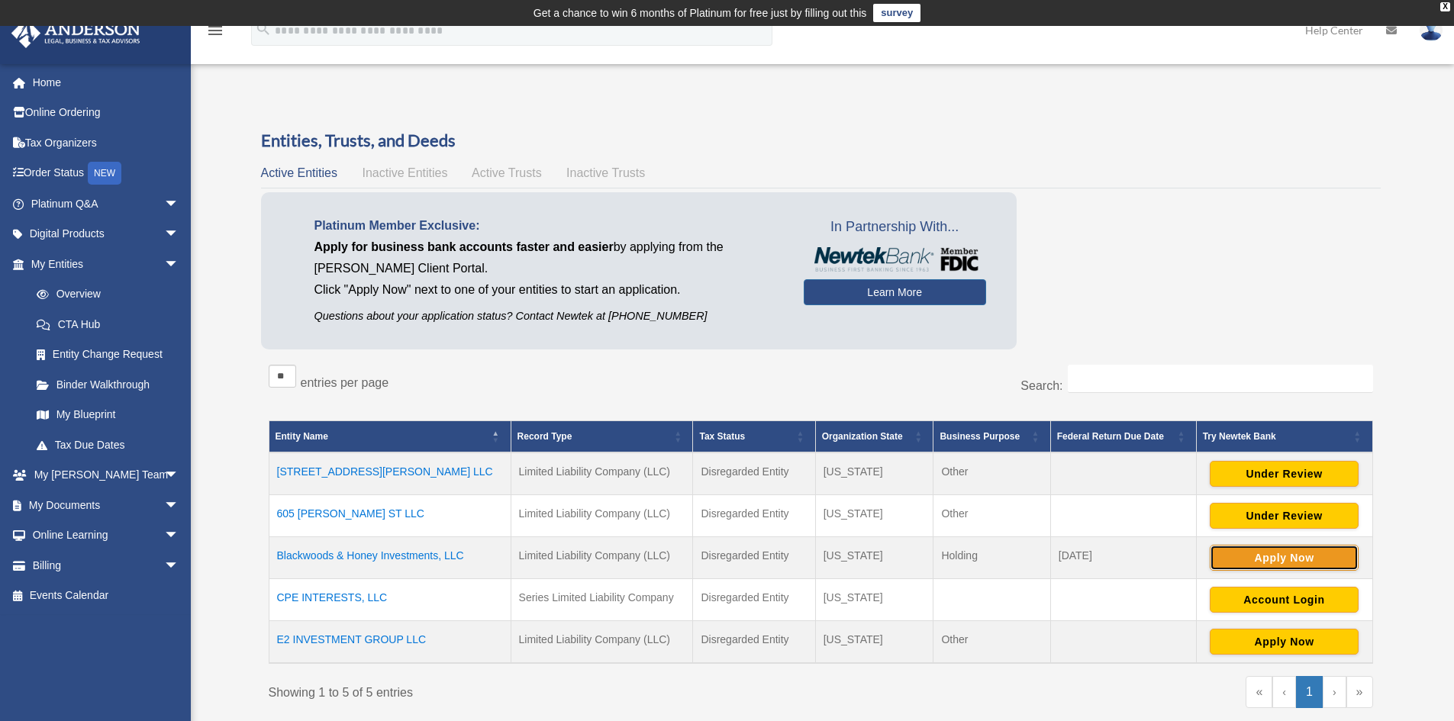
click at [1283, 552] on button "Apply Now" at bounding box center [1283, 558] width 149 height 26
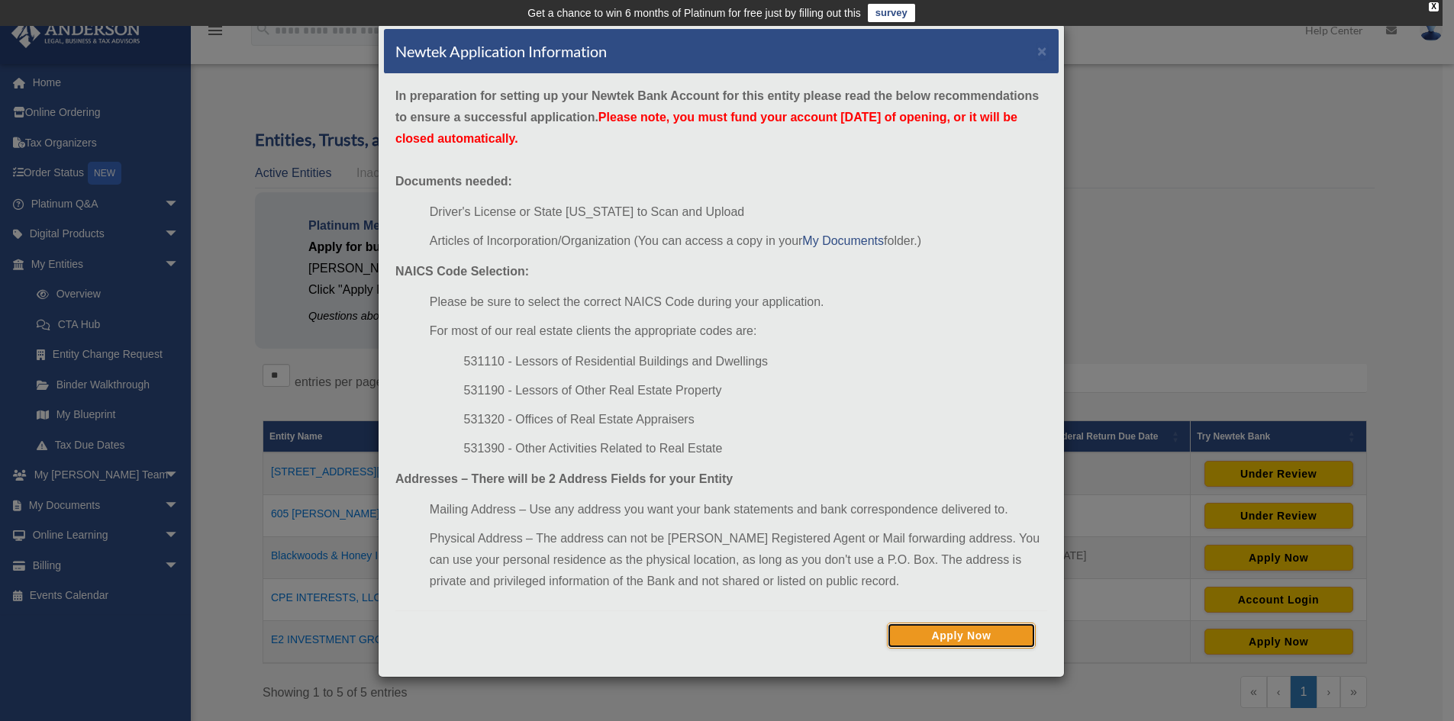
click at [995, 631] on button "Apply Now" at bounding box center [961, 636] width 149 height 26
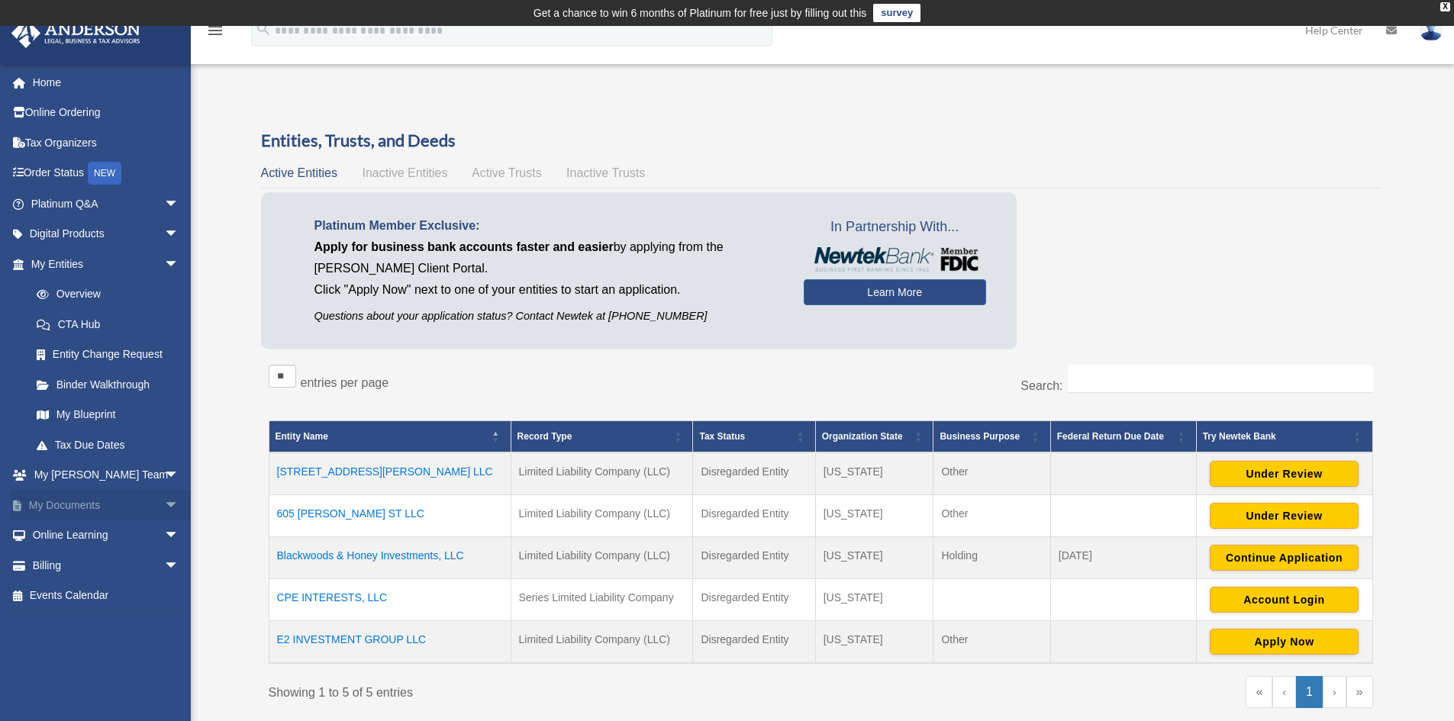
click at [164, 507] on span "arrow_drop_down" at bounding box center [179, 505] width 31 height 31
click at [69, 539] on link "Box" at bounding box center [111, 535] width 181 height 31
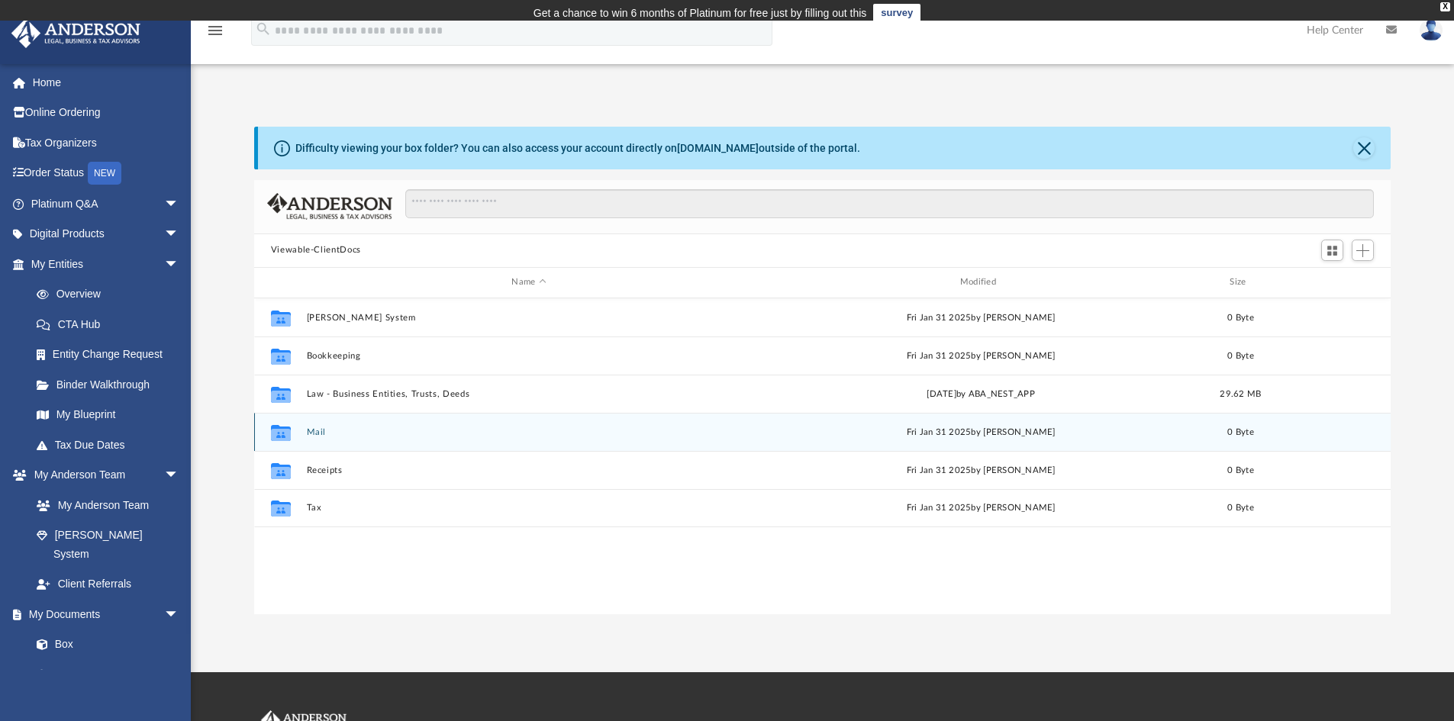
scroll to position [336, 1125]
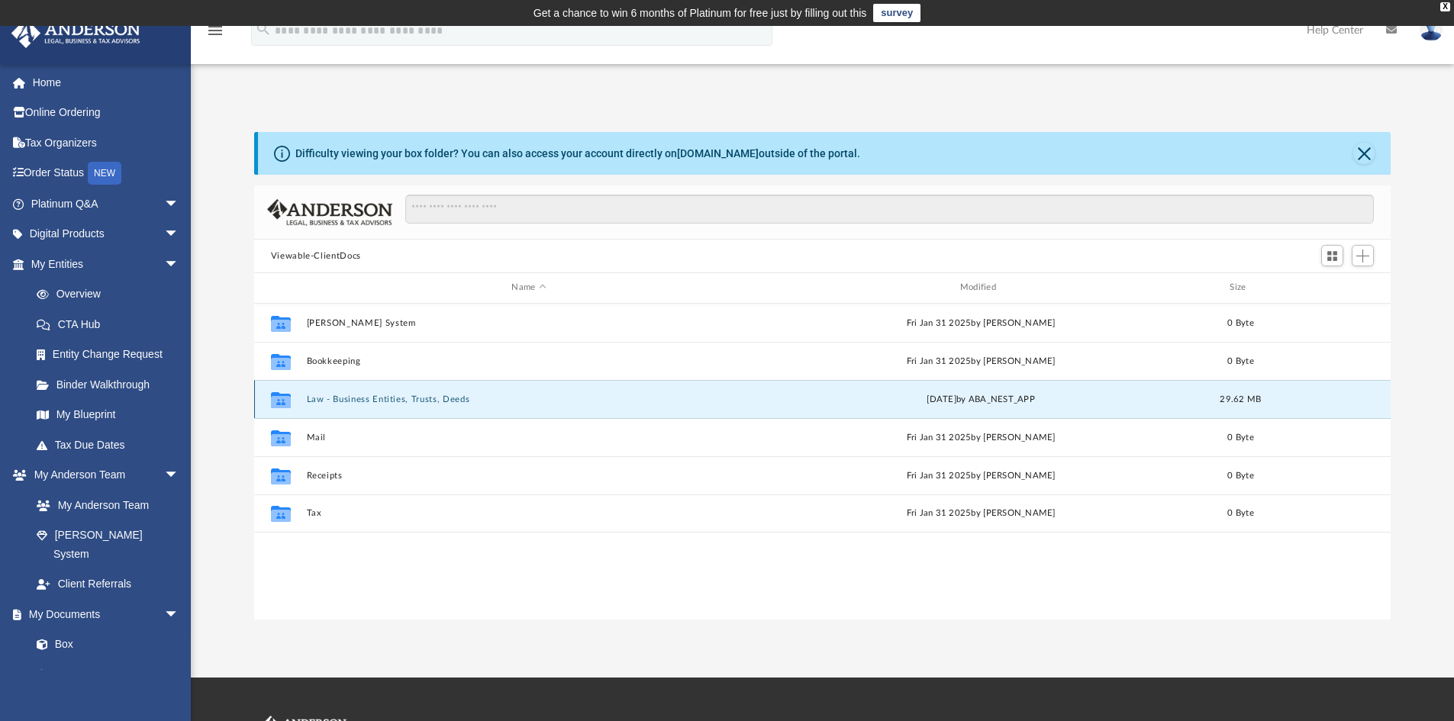
click at [361, 401] on button "Law - Business Entities, Trusts, Deeds" at bounding box center [528, 400] width 445 height 10
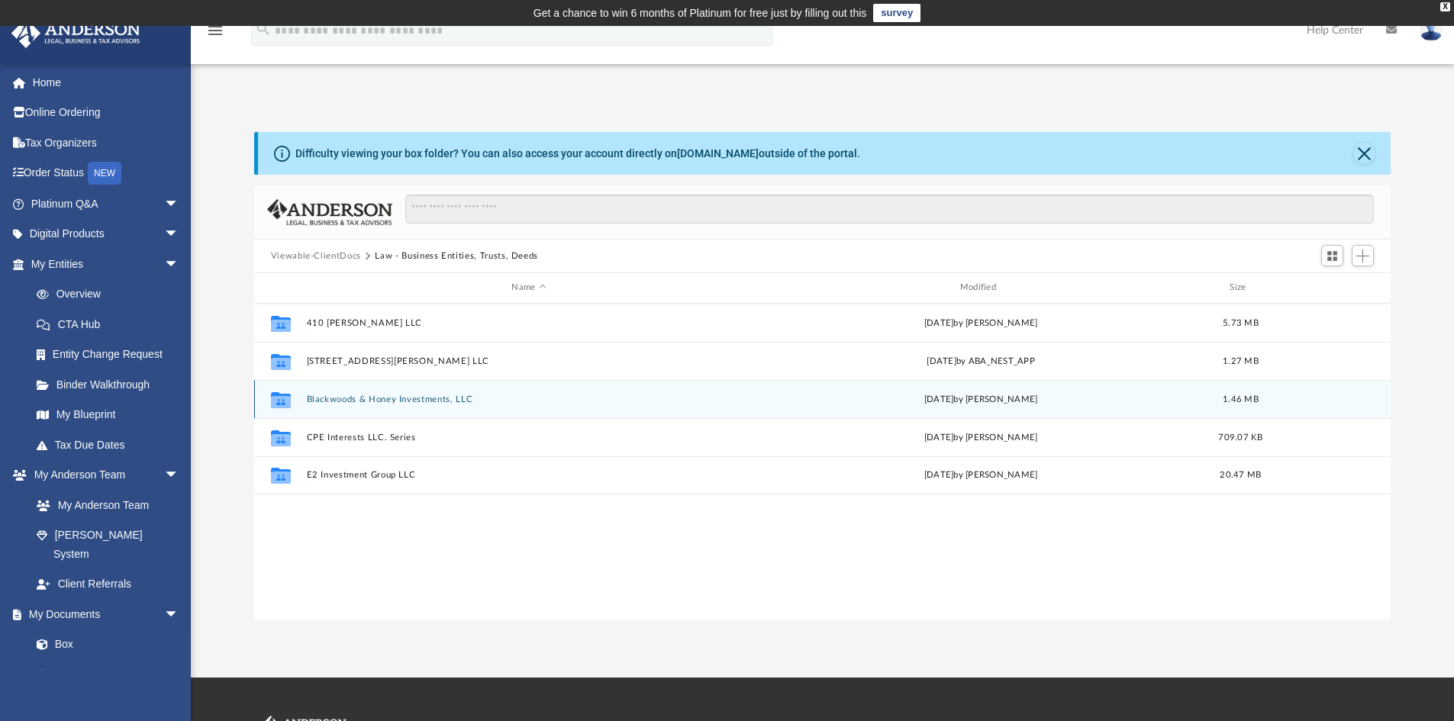
click at [370, 401] on button "Blackwoods & Honey Investments, LLC" at bounding box center [528, 400] width 445 height 10
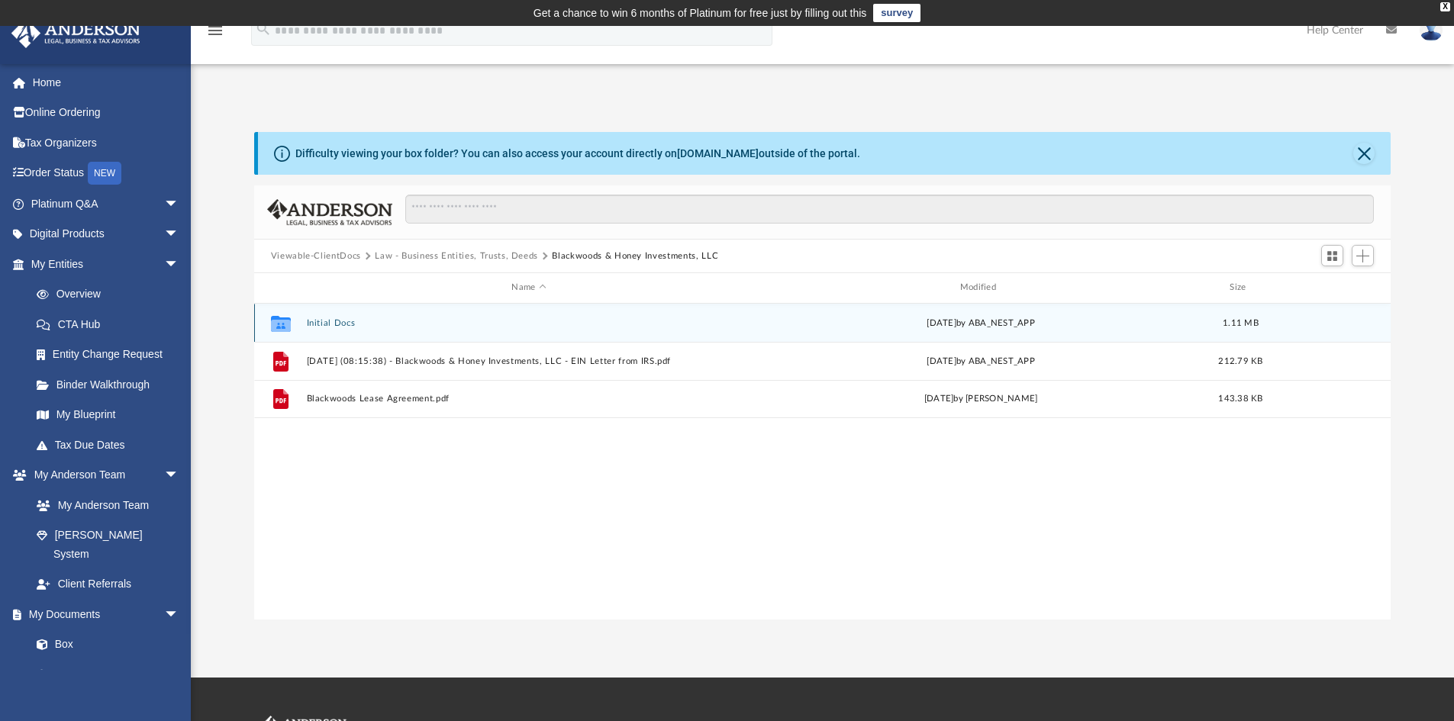
click at [331, 322] on button "Initial Docs" at bounding box center [528, 323] width 445 height 10
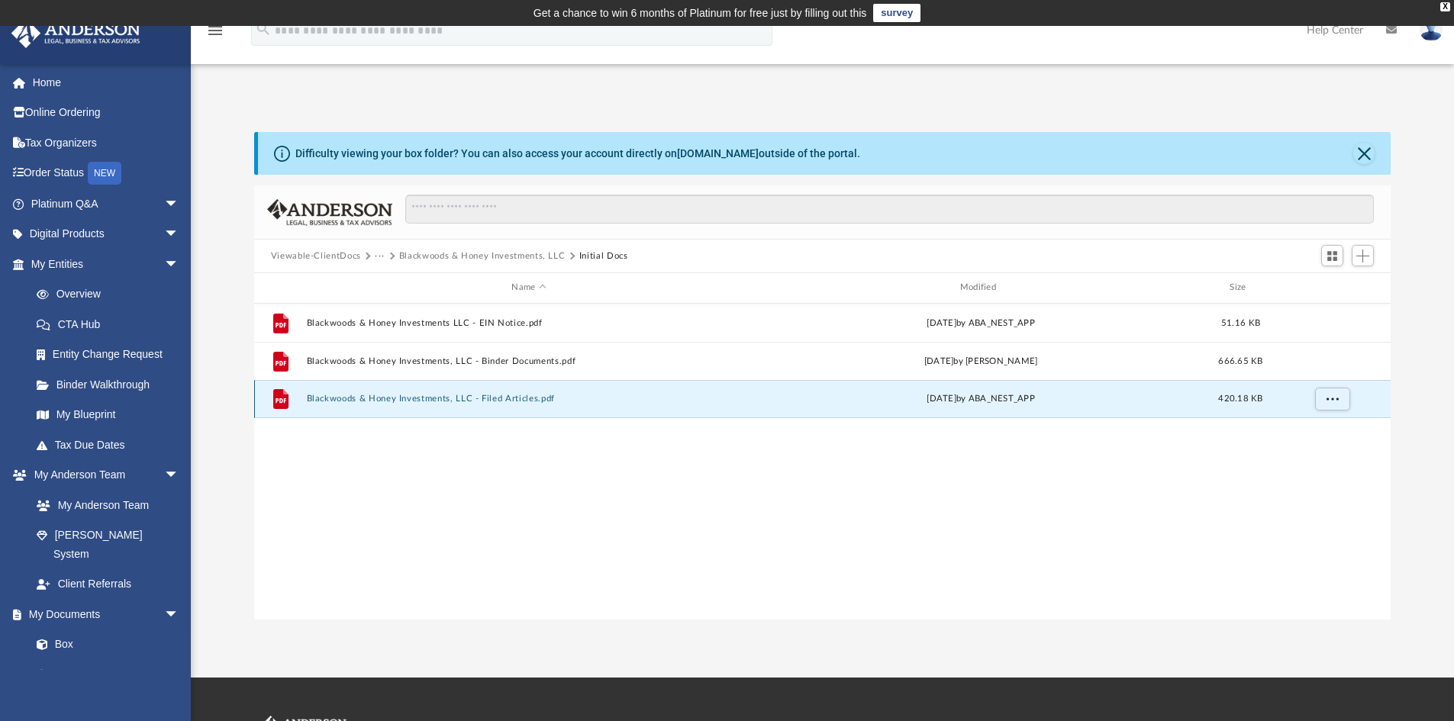
click at [501, 398] on button "Blackwoods & Honey Investments, LLC - Filed Articles.pdf" at bounding box center [528, 399] width 445 height 10
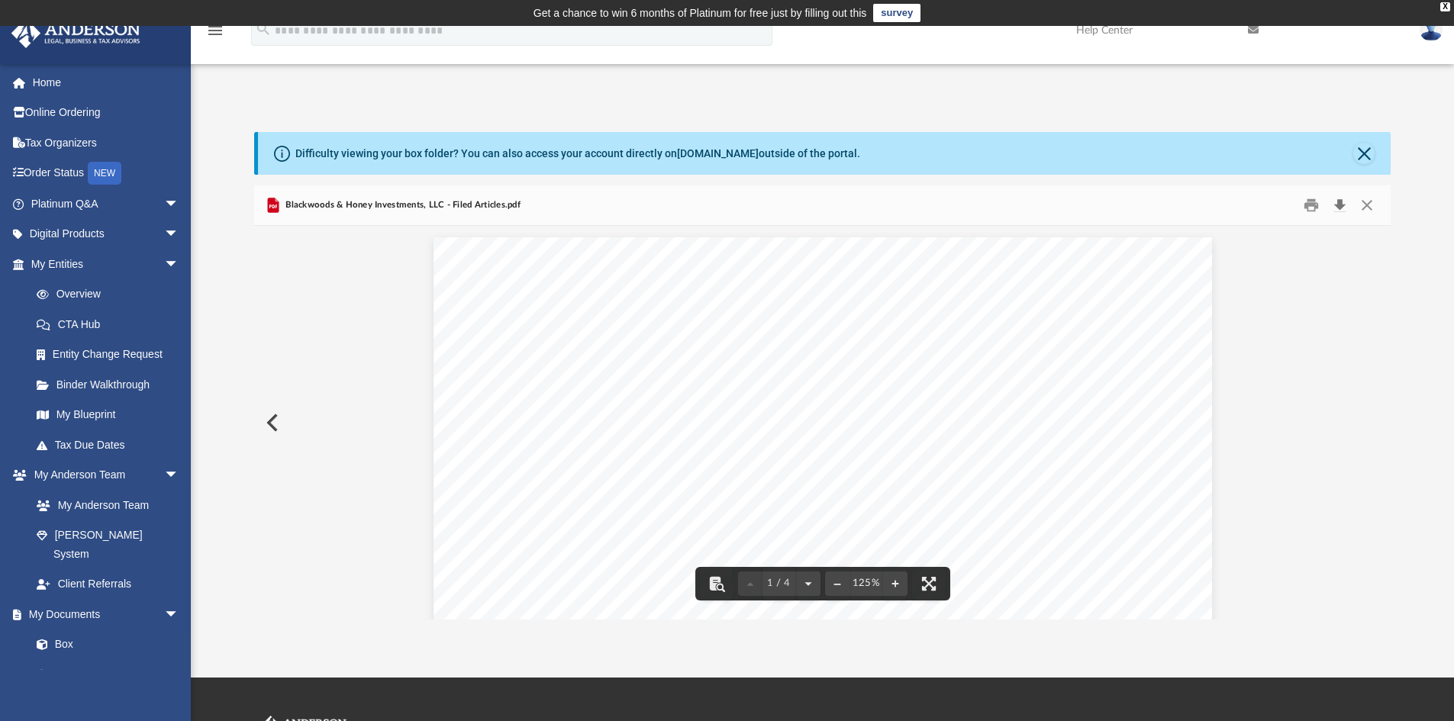
click at [1341, 203] on button "Download" at bounding box center [1338, 206] width 27 height 24
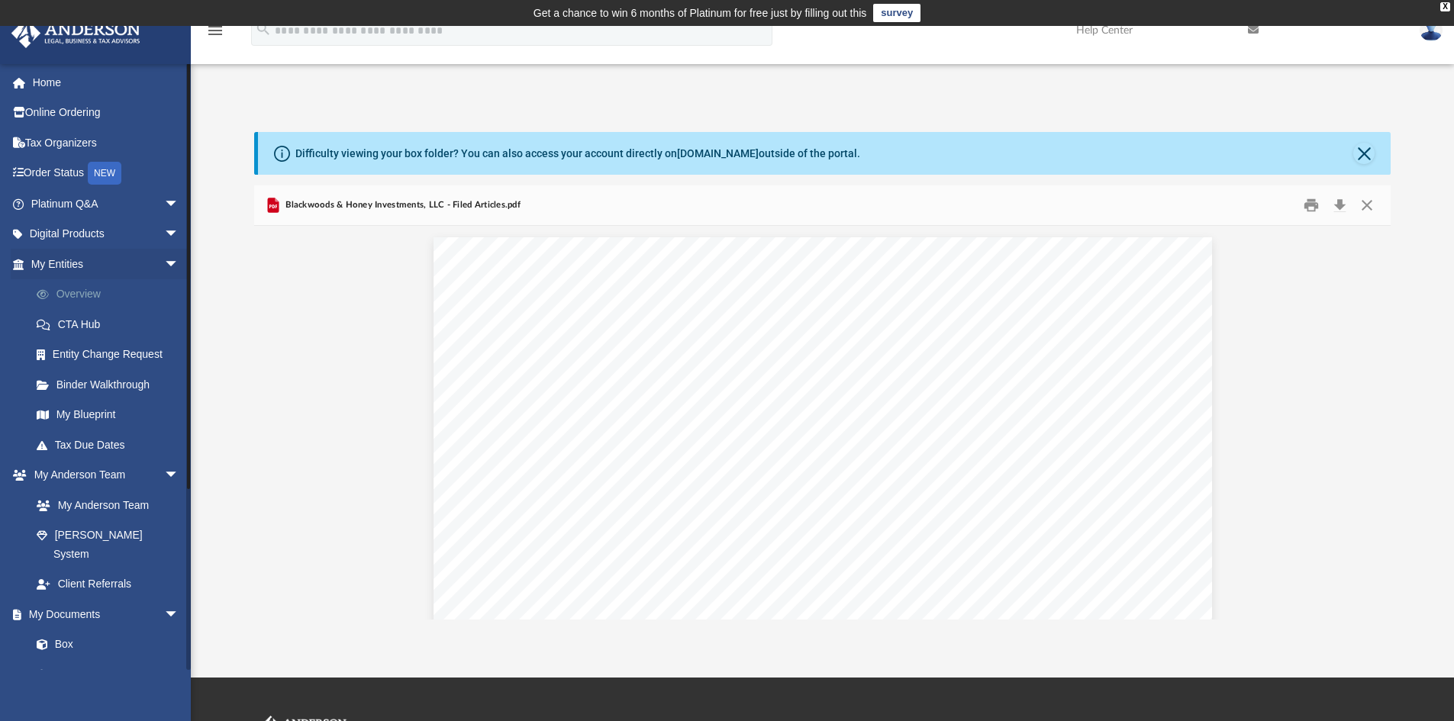
click at [84, 297] on link "Overview" at bounding box center [111, 294] width 181 height 31
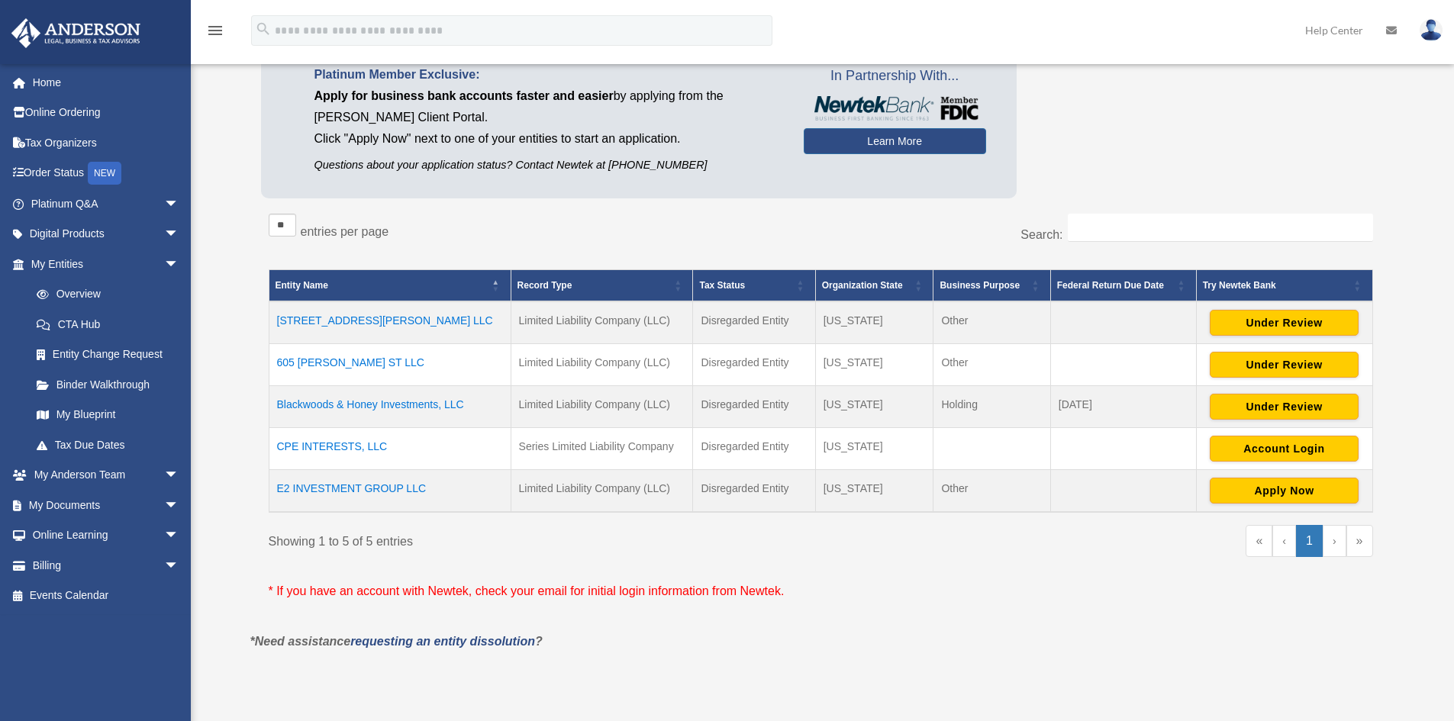
scroll to position [153, 0]
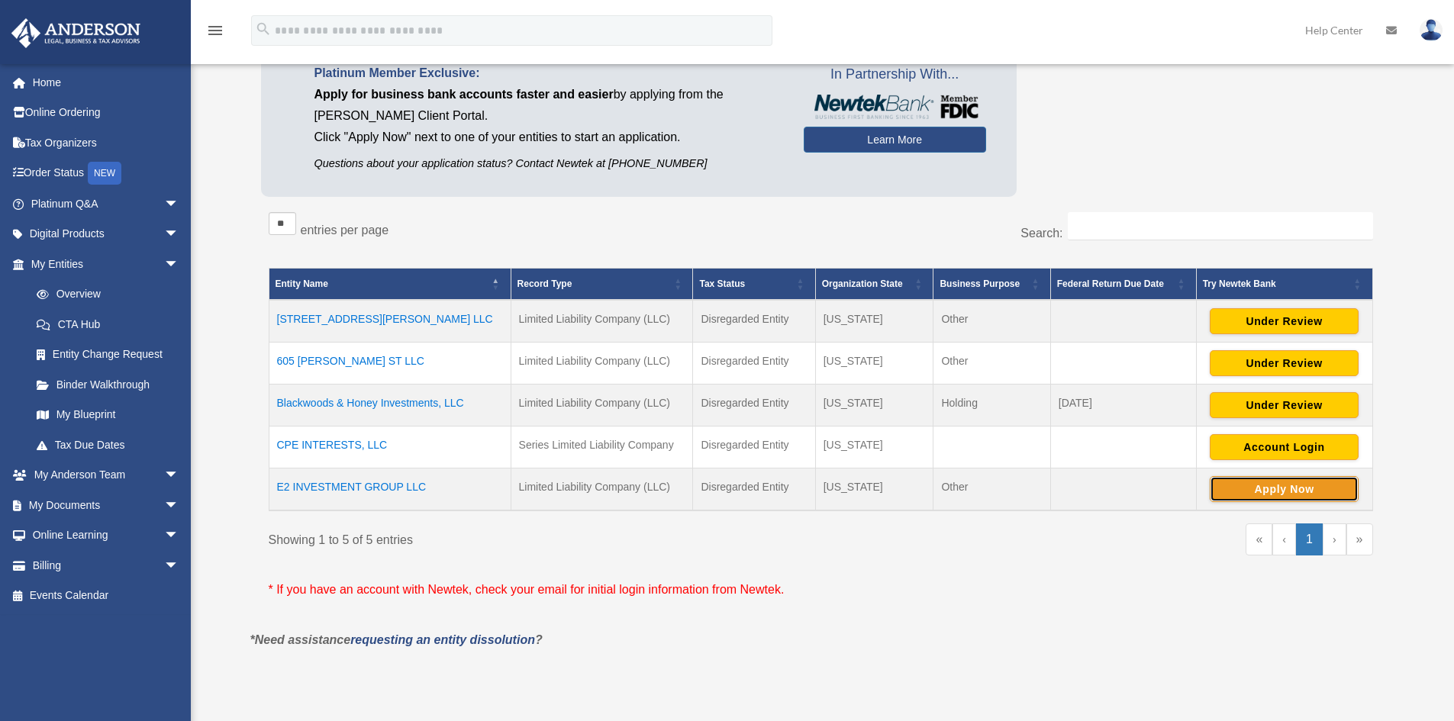
click at [1332, 488] on button "Apply Now" at bounding box center [1283, 489] width 149 height 26
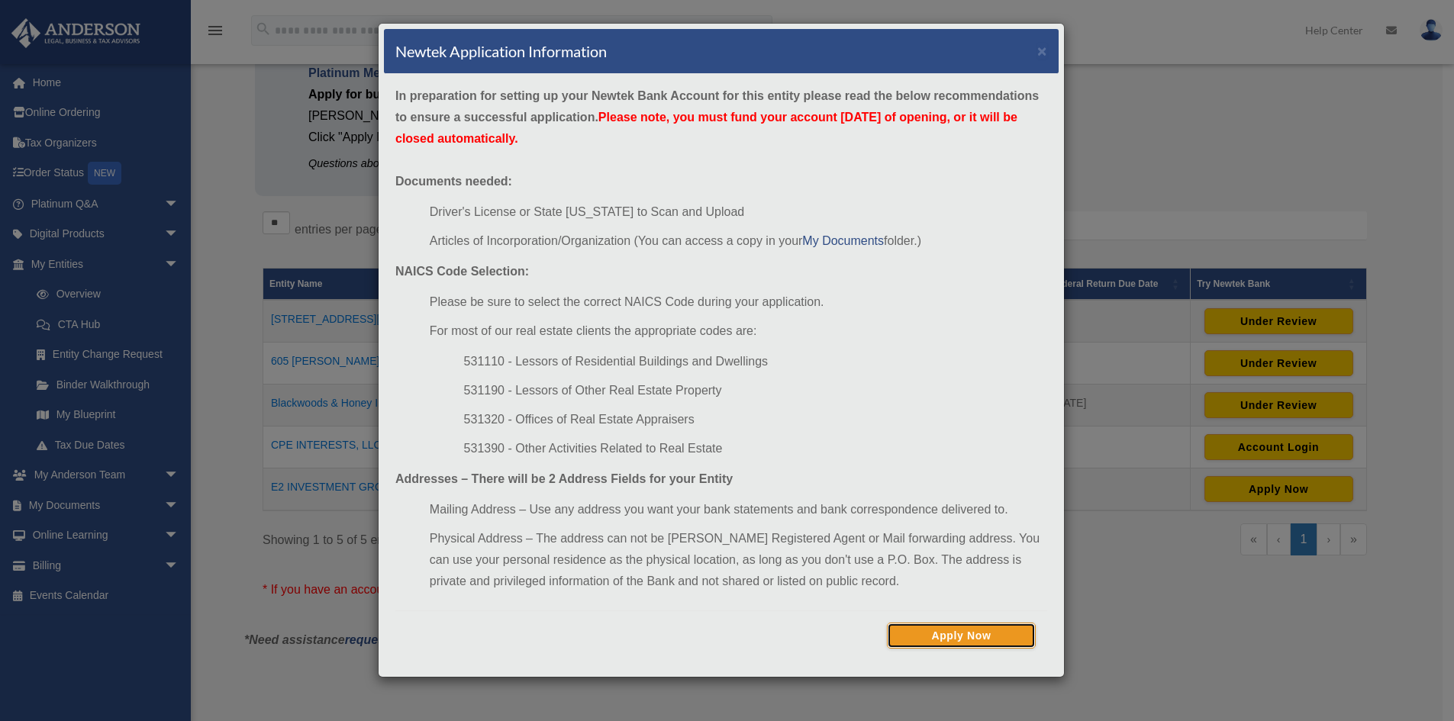
click at [982, 628] on button "Apply Now" at bounding box center [961, 636] width 149 height 26
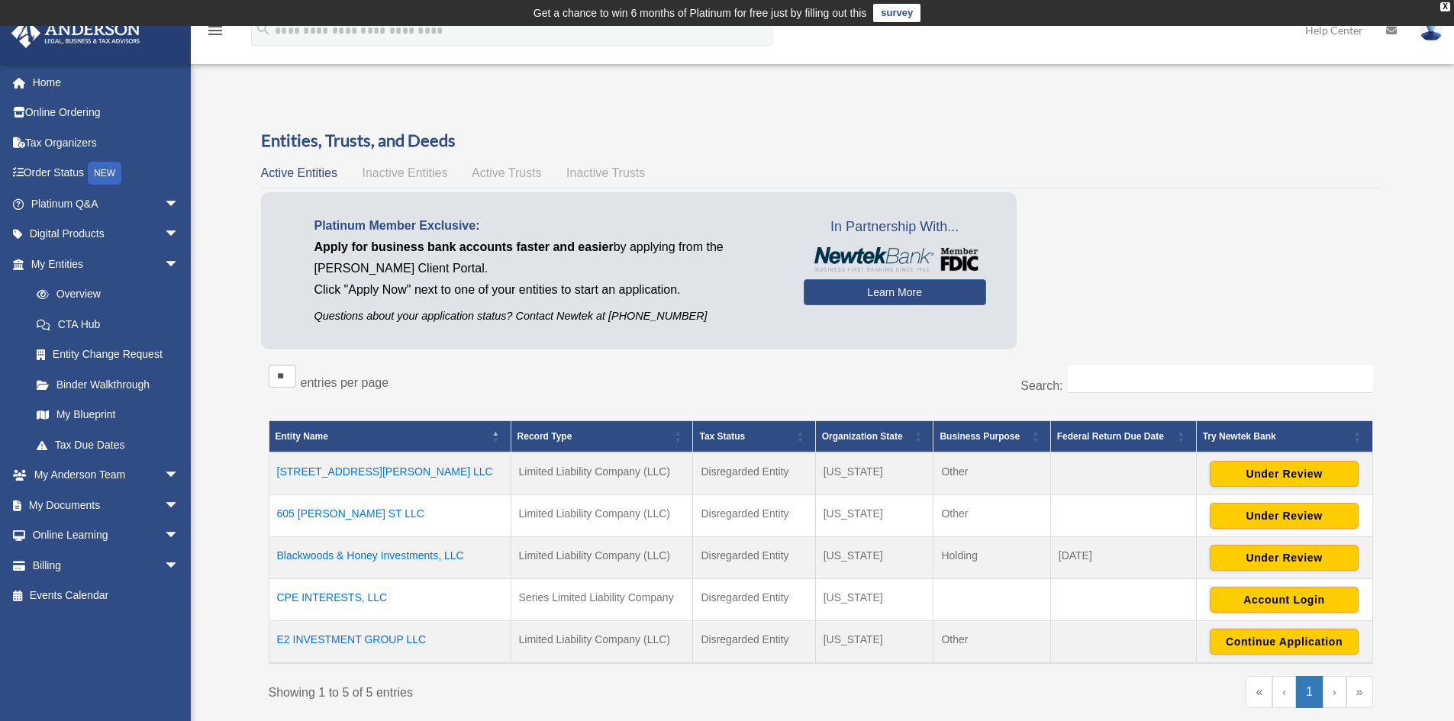
scroll to position [153, 0]
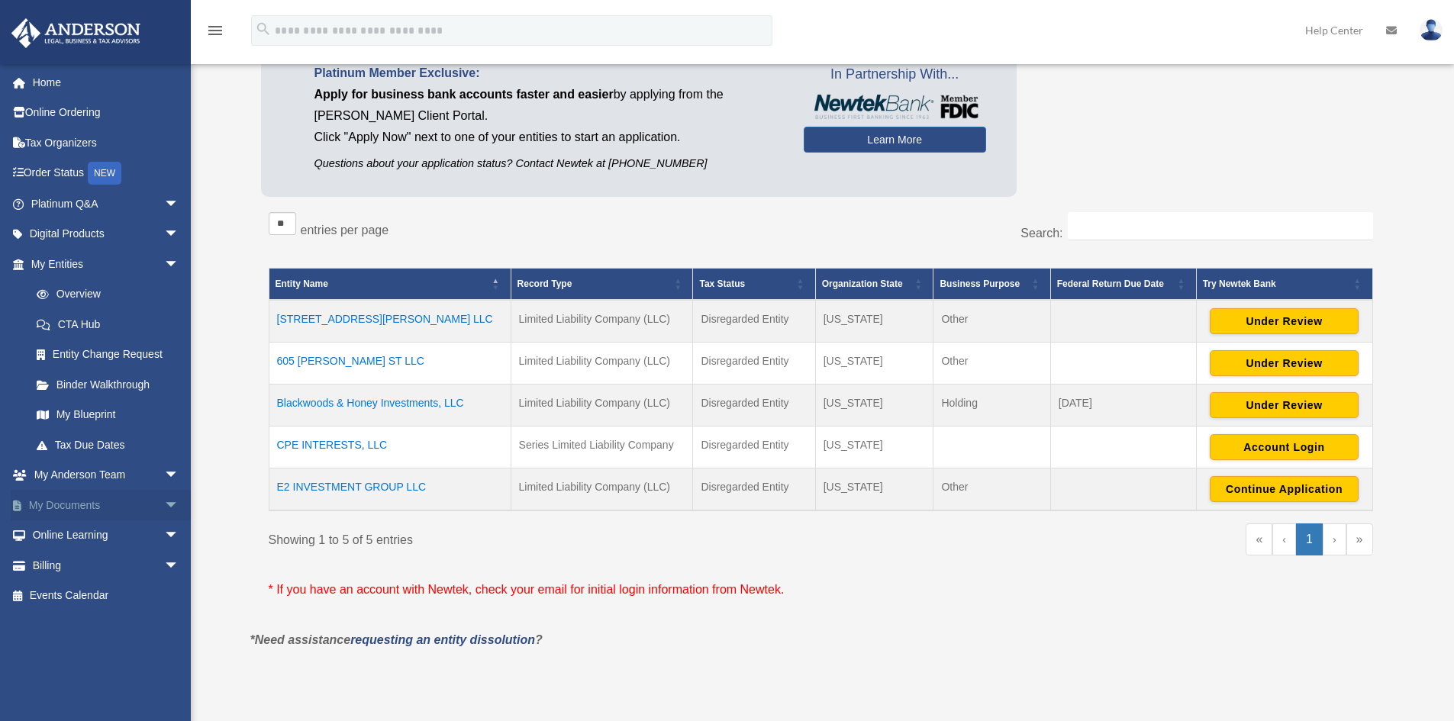
click at [110, 500] on link "My Documents arrow_drop_down" at bounding box center [107, 505] width 192 height 31
click at [164, 504] on span "arrow_drop_down" at bounding box center [179, 505] width 31 height 31
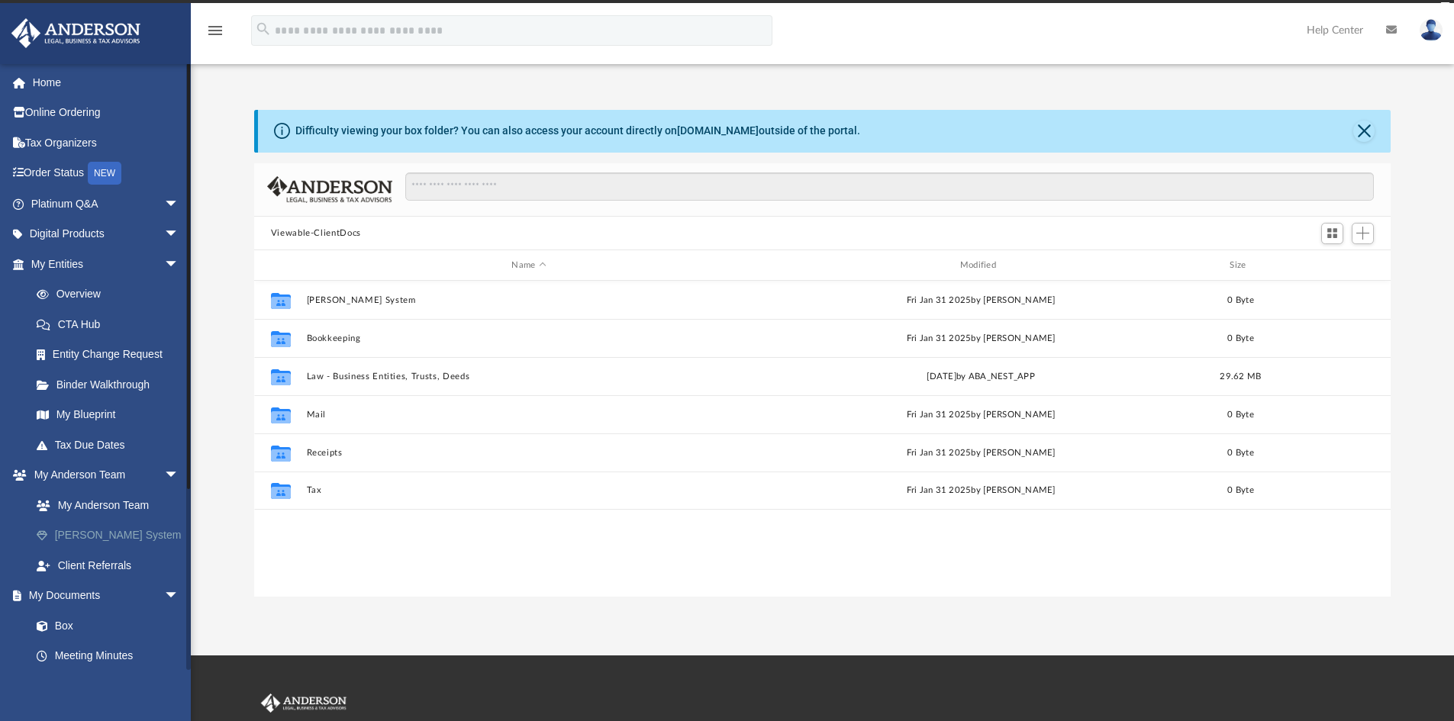
scroll to position [336, 1125]
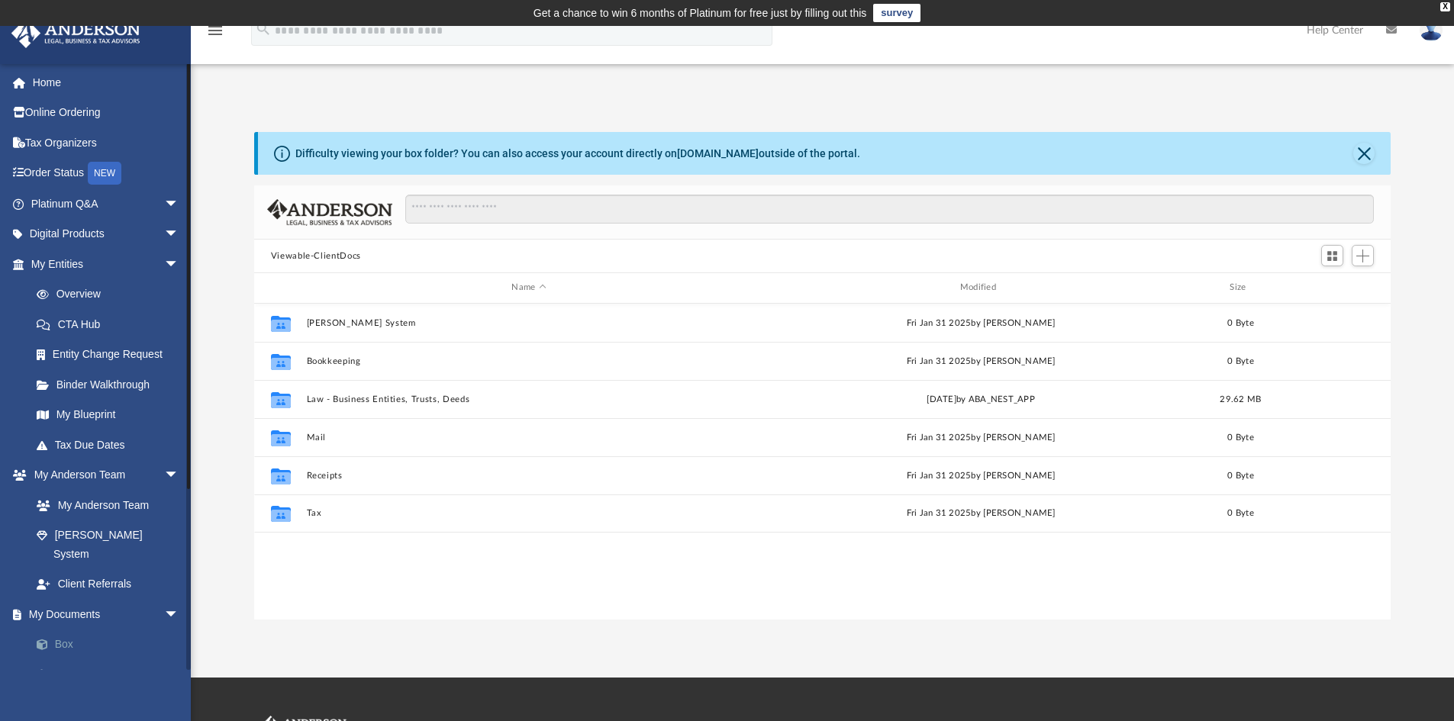
click at [65, 630] on link "Box" at bounding box center [111, 645] width 181 height 31
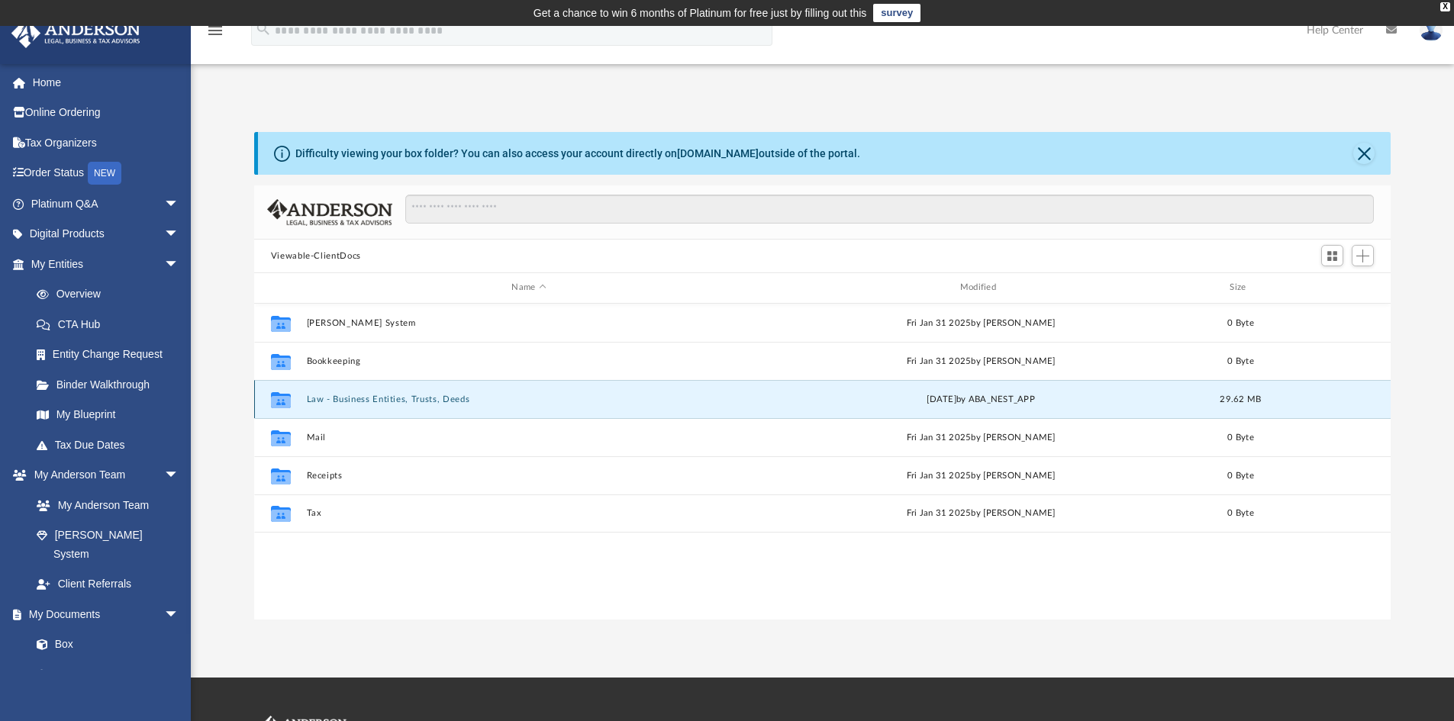
click at [404, 397] on button "Law - Business Entities, Trusts, Deeds" at bounding box center [528, 400] width 445 height 10
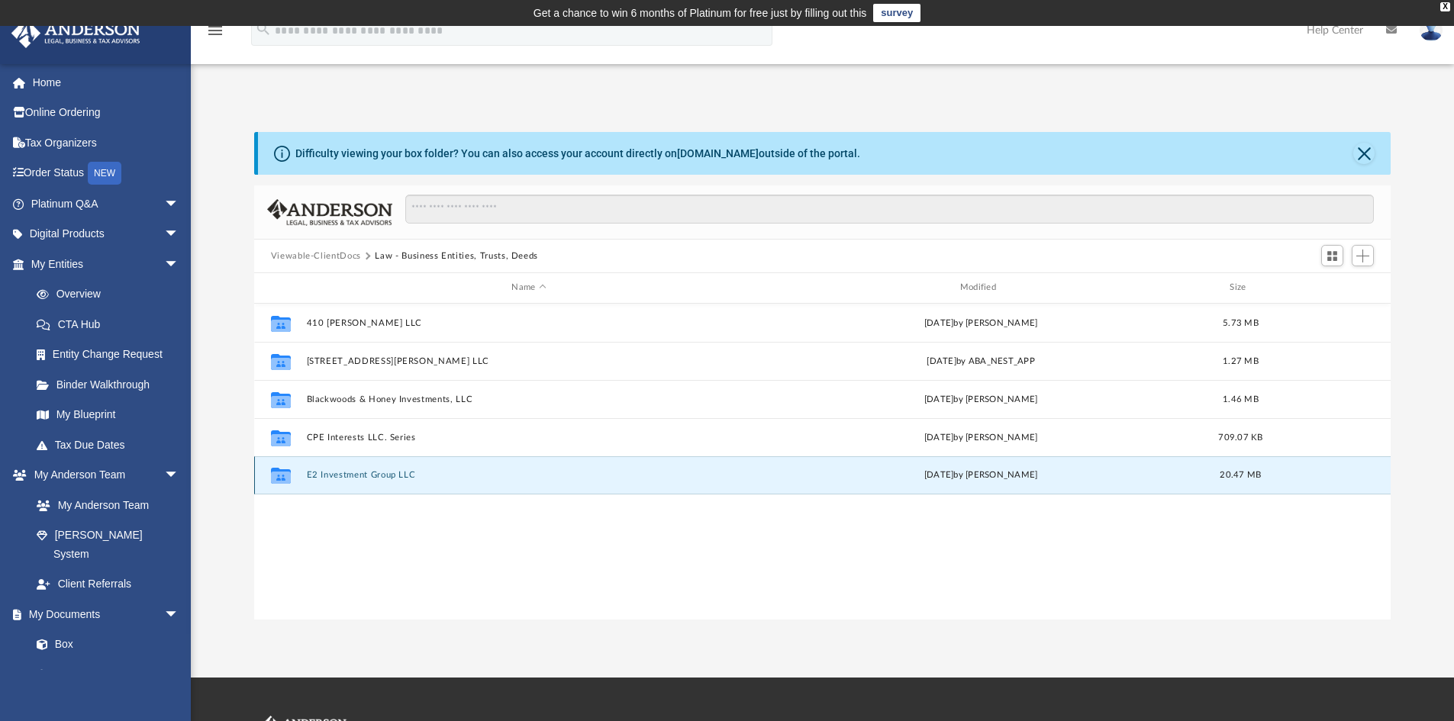
click at [355, 476] on button "E2 Investment Group LLC" at bounding box center [528, 475] width 445 height 10
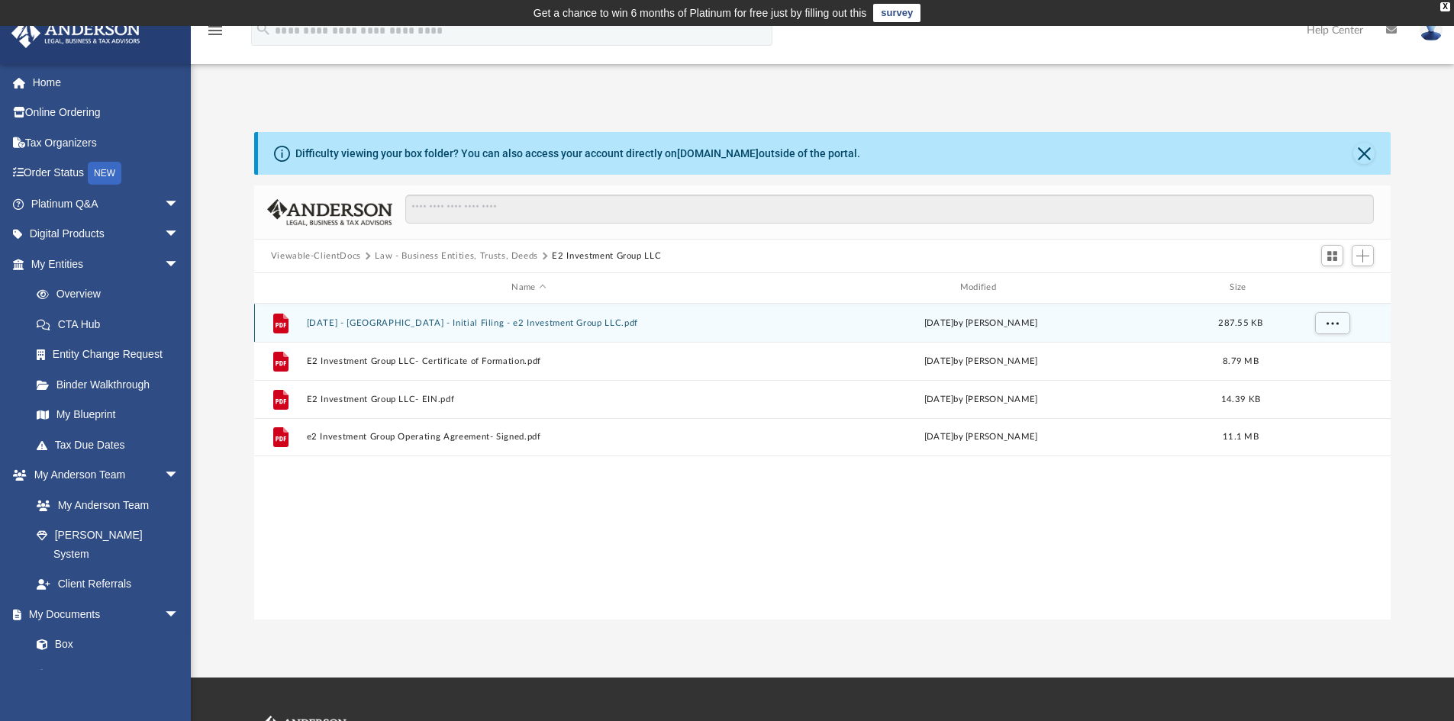
click at [527, 326] on button "[DATE] - [GEOGRAPHIC_DATA] - Initial Filing - e2 Investment Group LLC.pdf" at bounding box center [528, 323] width 445 height 10
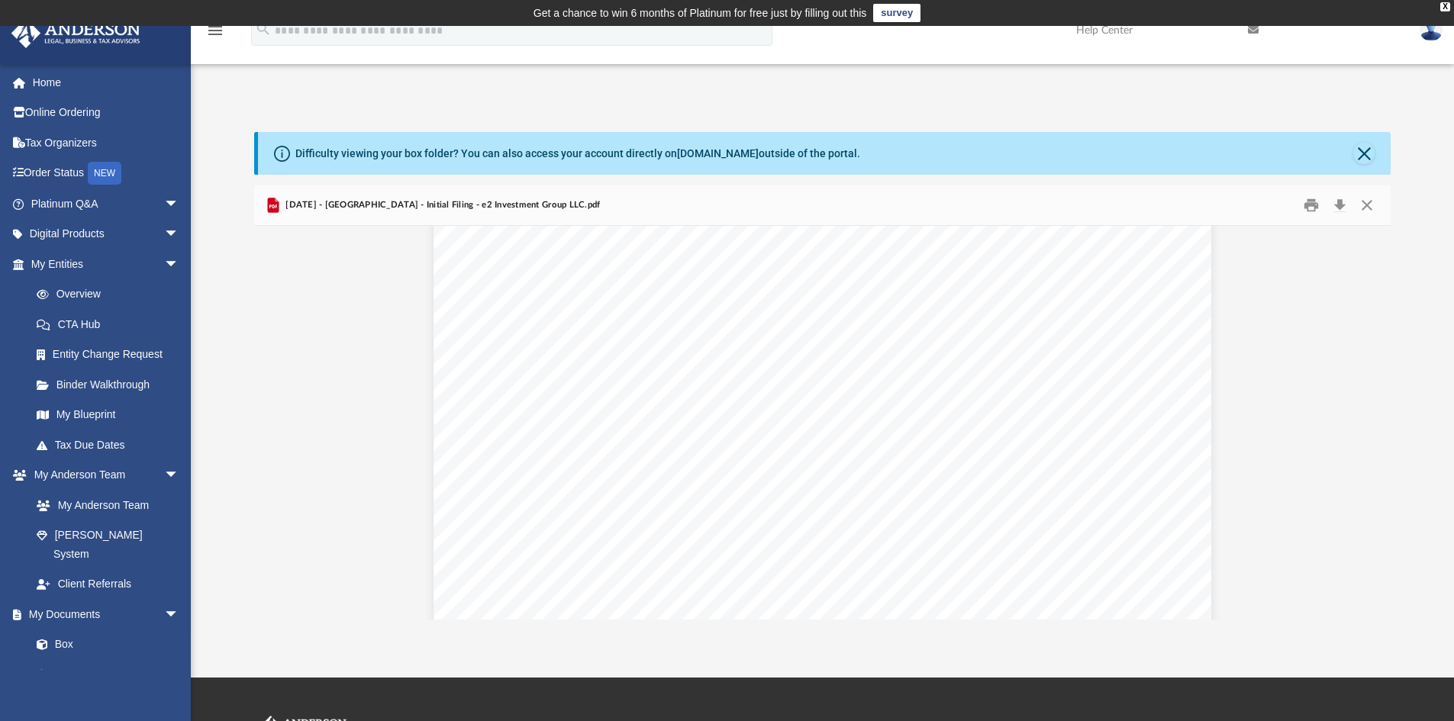
scroll to position [992, 0]
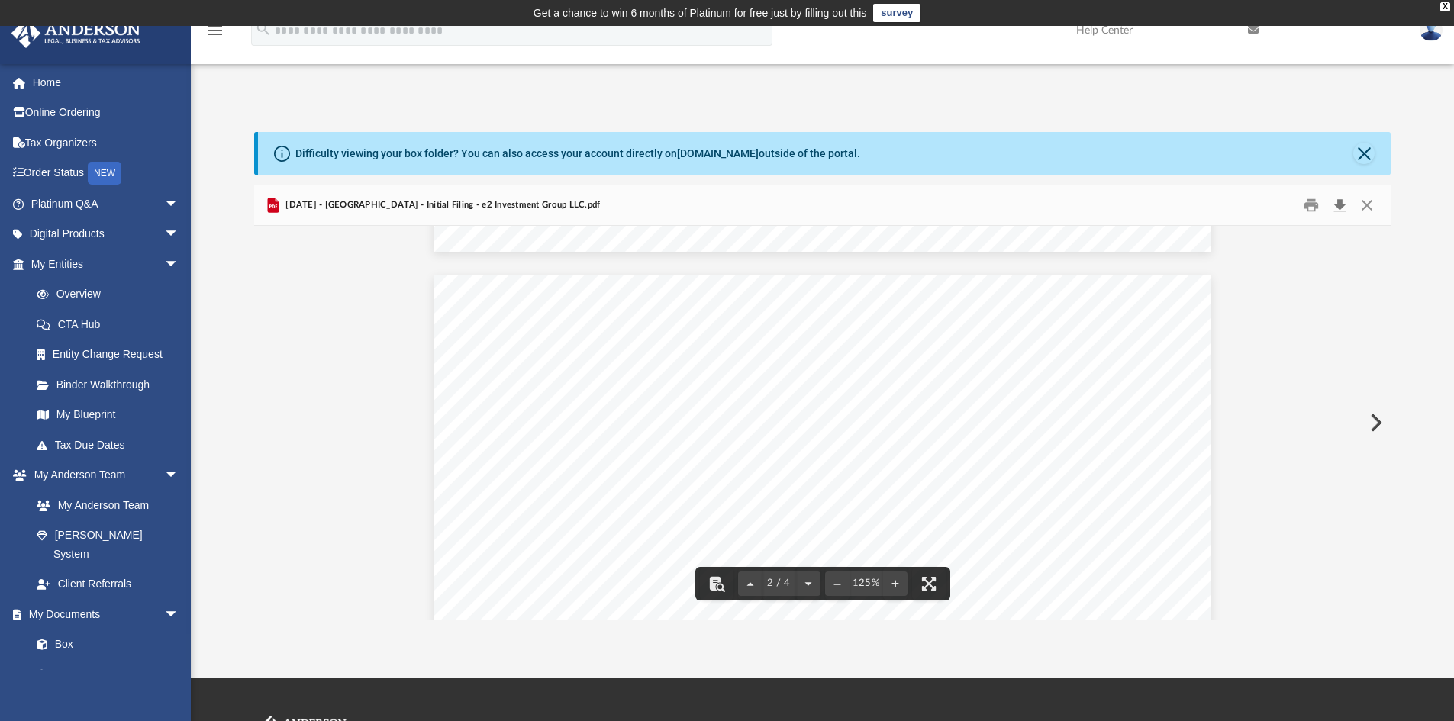
click at [1338, 201] on button "Download" at bounding box center [1338, 206] width 27 height 24
